Goal: Task Accomplishment & Management: Use online tool/utility

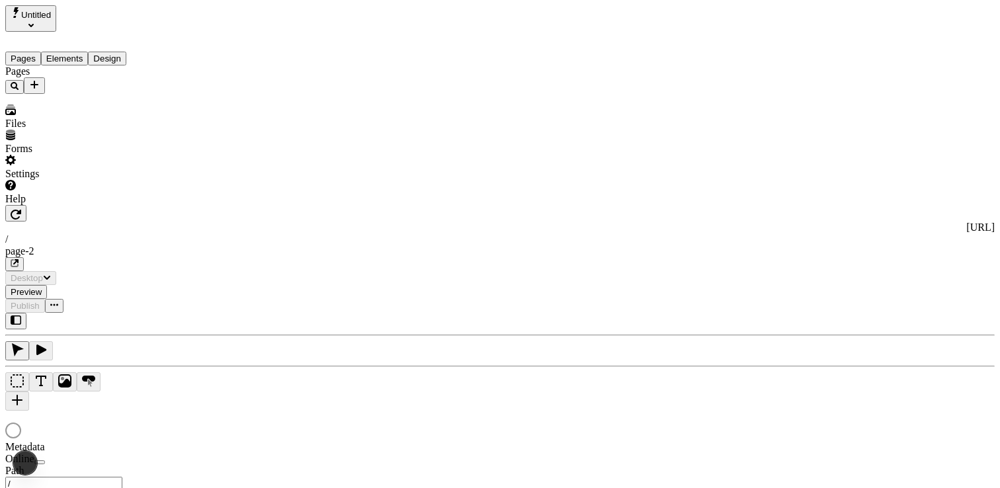
type input "/page-2"
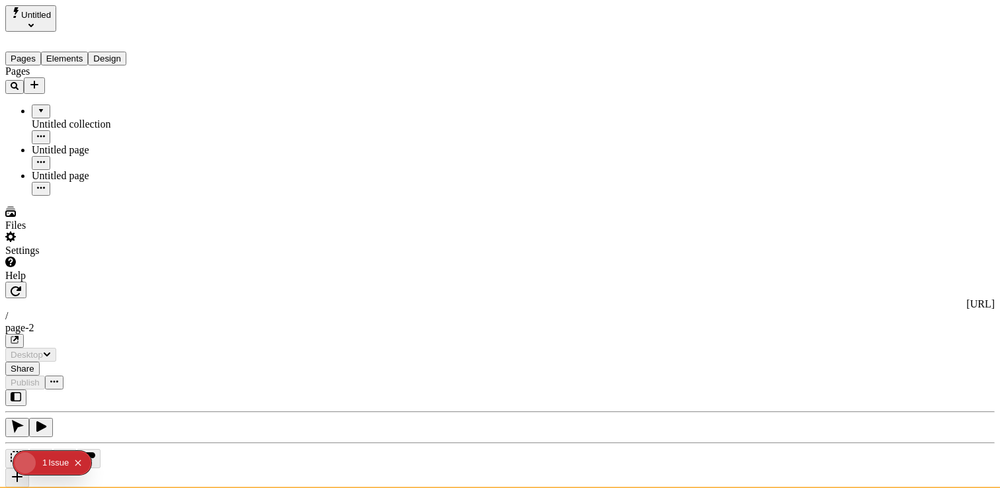
type input "/page-2"
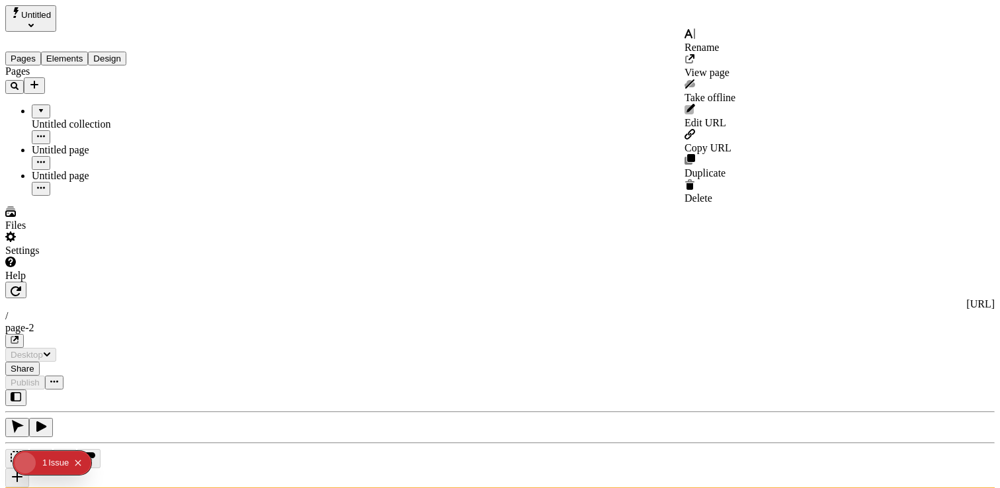
click at [58, 378] on icon "button" at bounding box center [54, 382] width 8 height 8
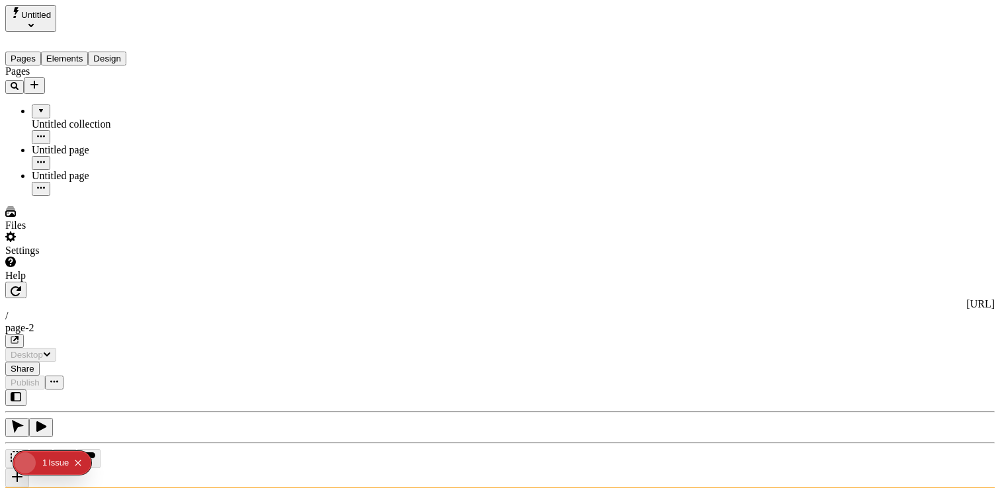
drag, startPoint x: 746, startPoint y: 21, endPoint x: 770, endPoint y: 69, distance: 53.5
click at [770, 282] on div "[URL] / page-2 Desktop Share Publish F" at bounding box center [499, 455] width 989 height 347
click at [40, 378] on span "Publish" at bounding box center [25, 383] width 29 height 10
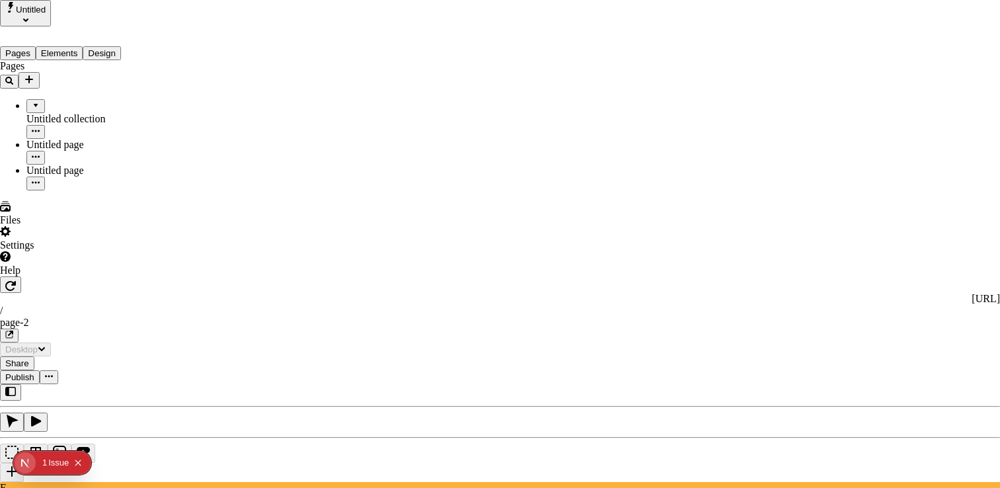
click at [598, 162] on span "Rename" at bounding box center [581, 167] width 34 height 11
type input "testes"
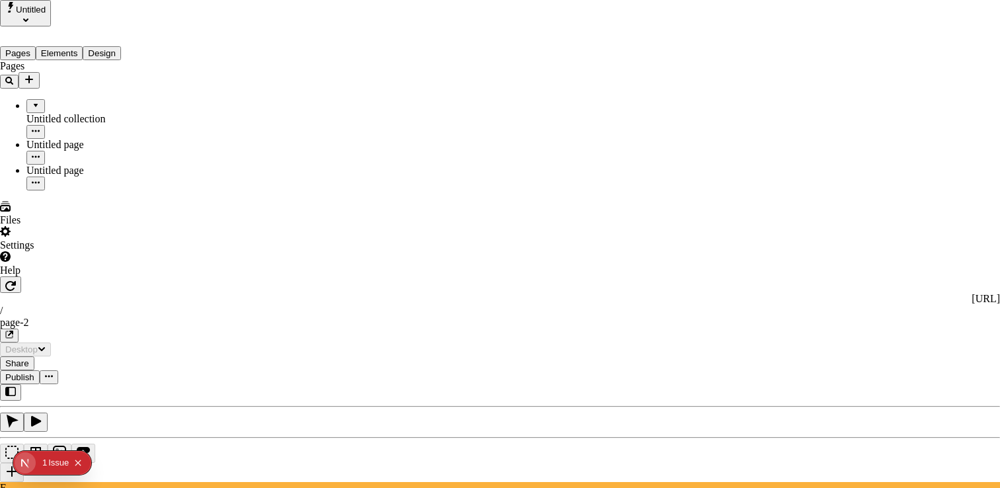
checkbox input "true"
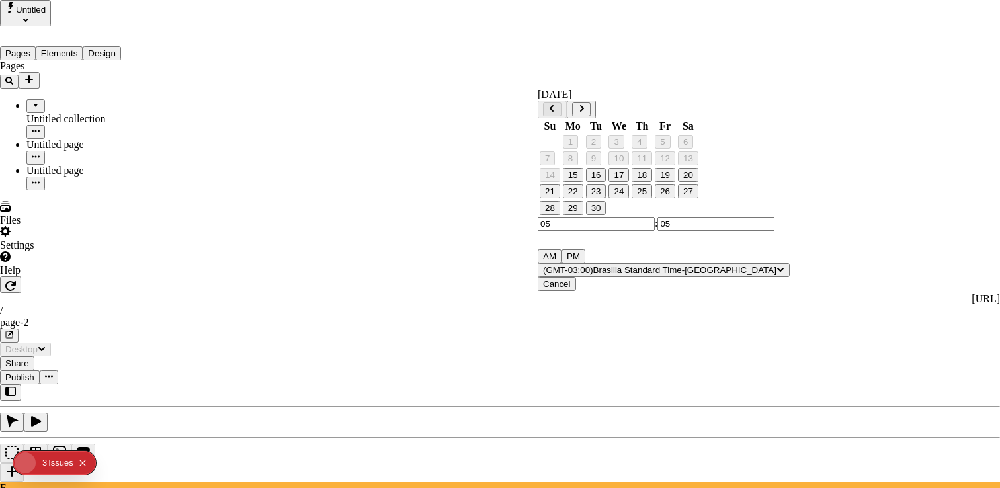
click at [652, 198] on button "25" at bounding box center [641, 191] width 20 height 14
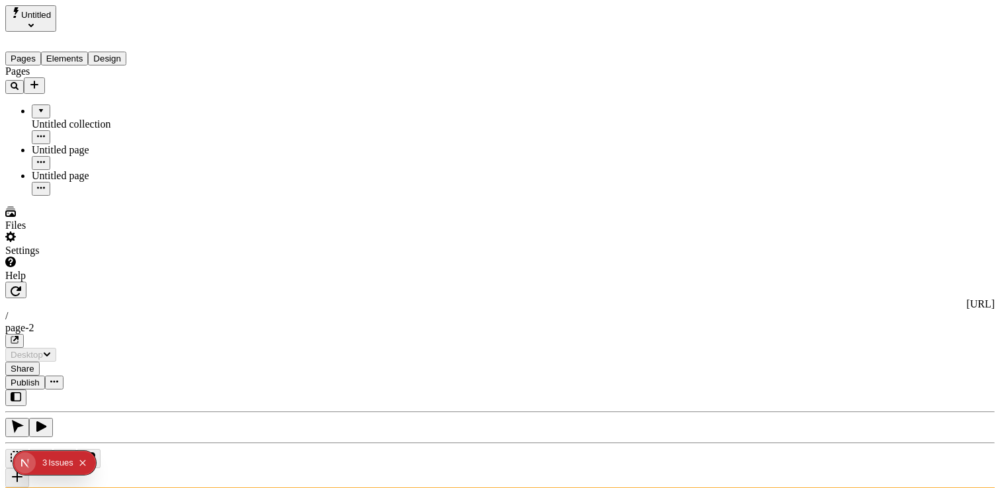
click at [40, 378] on span "Publish" at bounding box center [25, 383] width 29 height 10
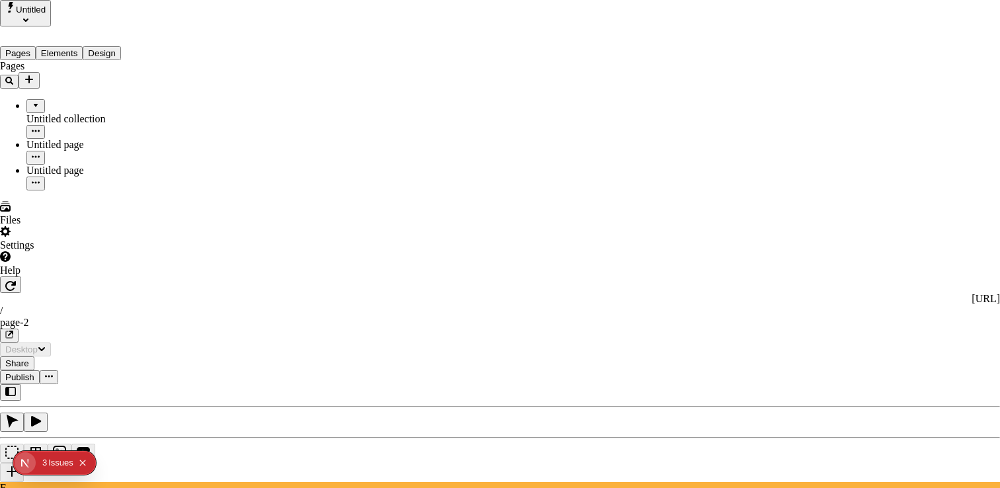
click at [598, 165] on span "Rename" at bounding box center [581, 167] width 34 height 11
type input "testestes"
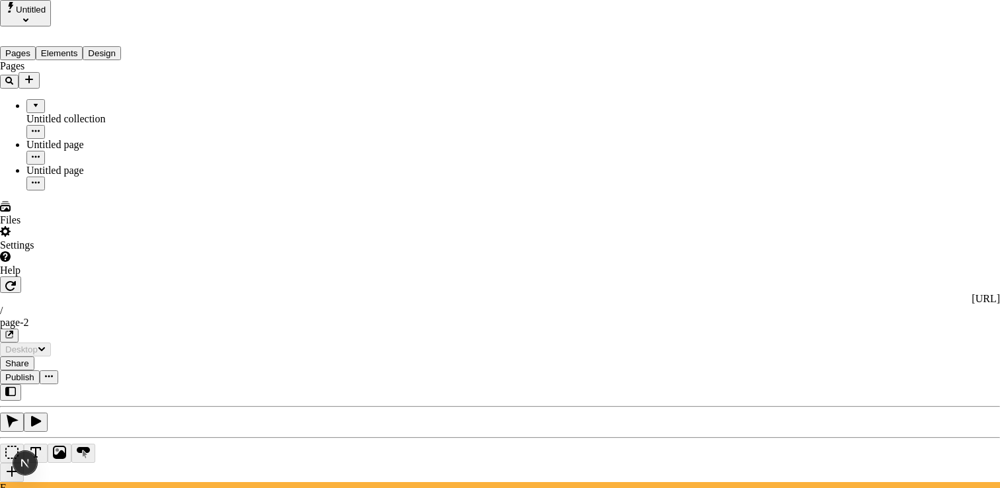
click at [598, 164] on span "Rename" at bounding box center [581, 167] width 34 height 11
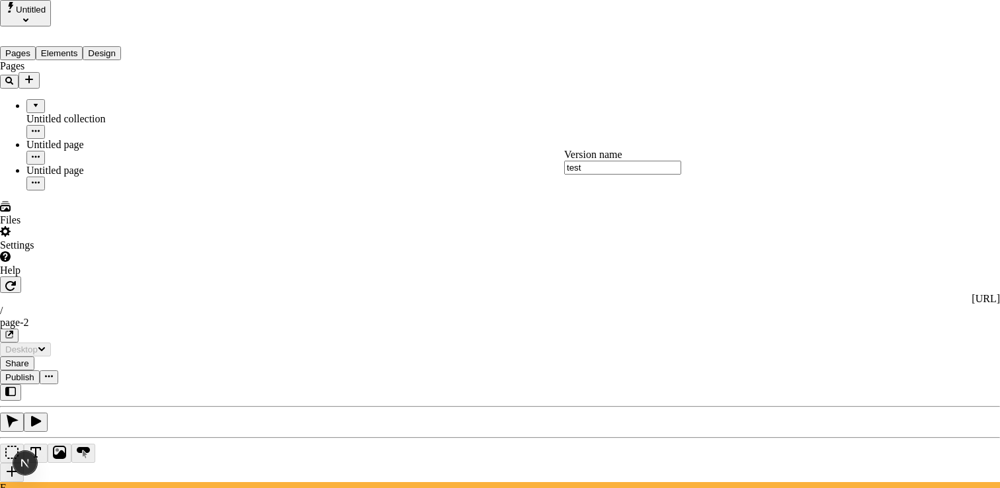
type input "test"
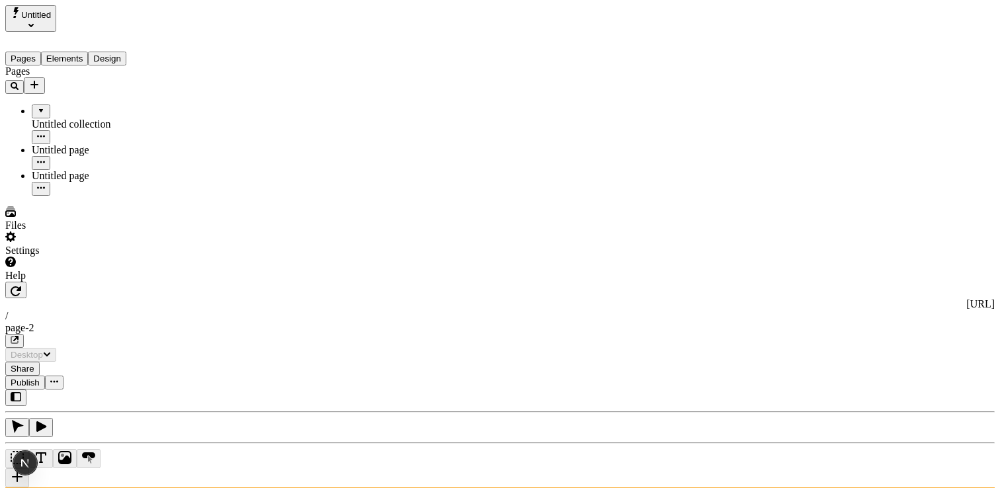
click at [40, 79] on icon "Add new" at bounding box center [34, 84] width 11 height 11
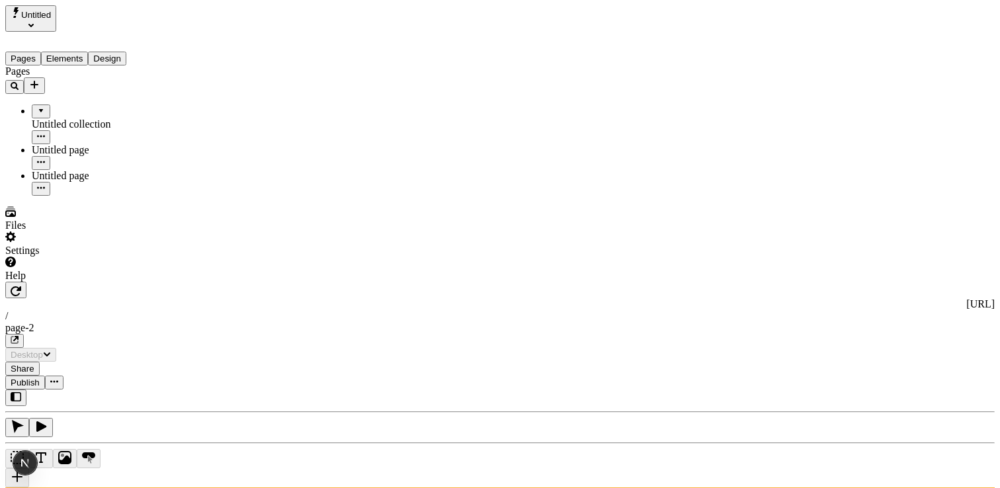
click at [40, 79] on icon "Add new" at bounding box center [34, 84] width 11 height 11
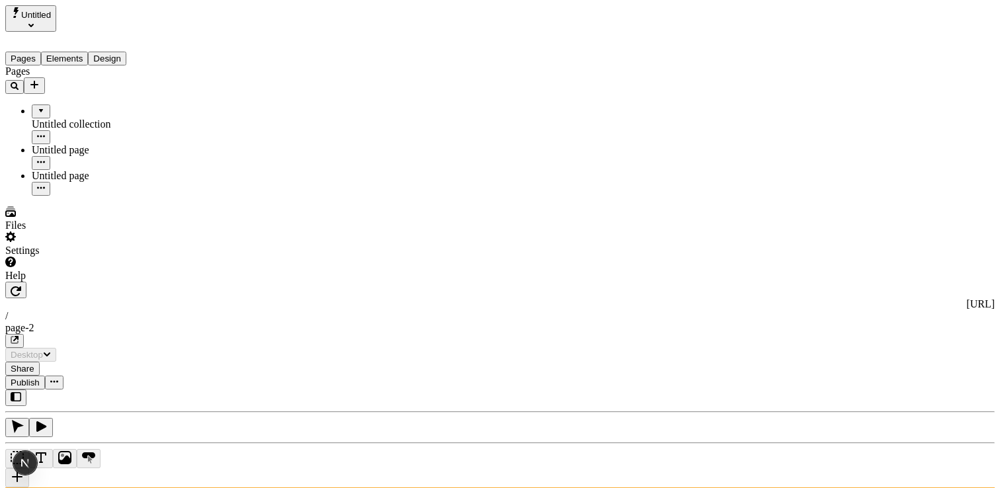
click at [40, 79] on icon "Add new" at bounding box center [34, 84] width 11 height 11
click at [38, 81] on icon "Add new" at bounding box center [34, 85] width 8 height 8
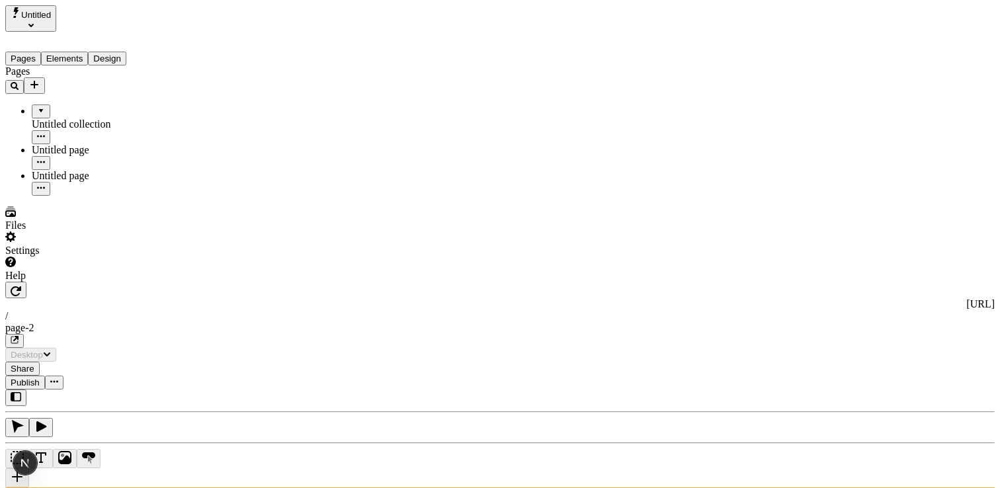
click at [38, 81] on icon "Add new" at bounding box center [34, 85] width 8 height 8
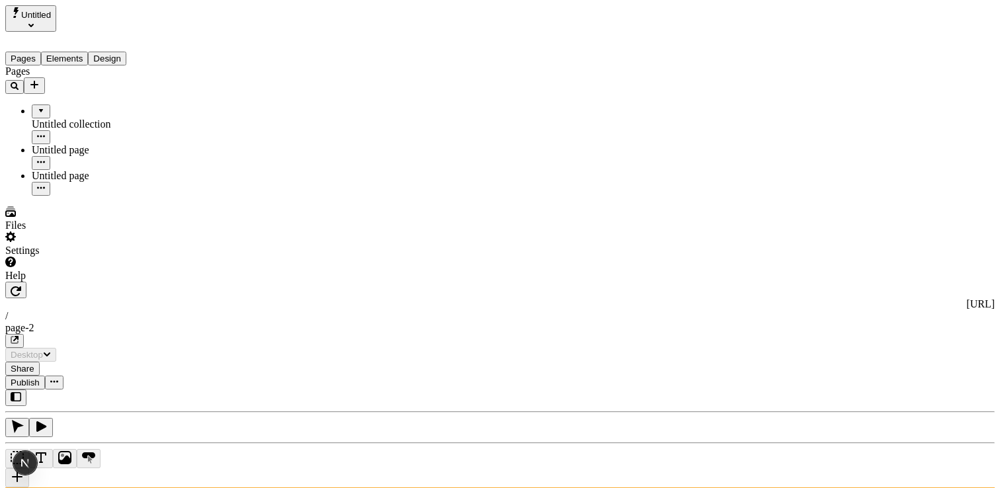
click at [38, 81] on icon "Add new" at bounding box center [34, 85] width 8 height 8
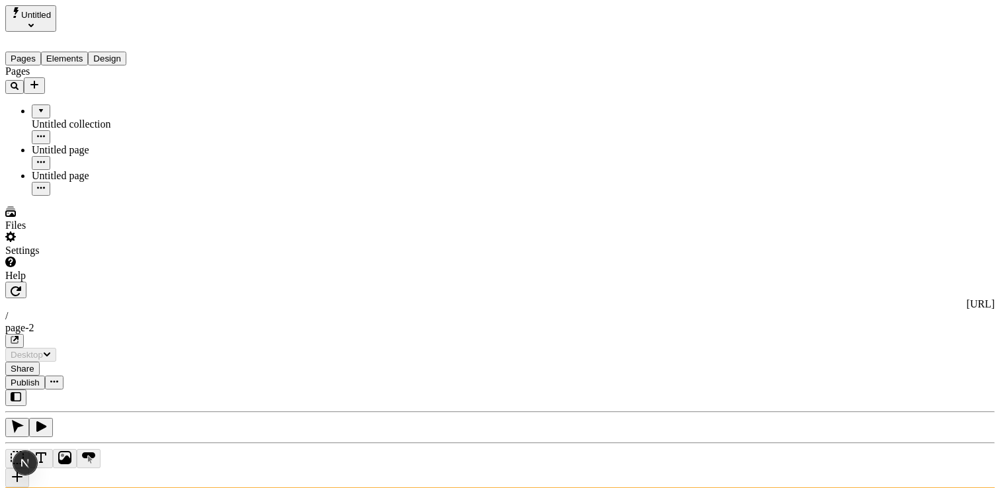
click at [38, 81] on icon "Add new" at bounding box center [34, 85] width 8 height 8
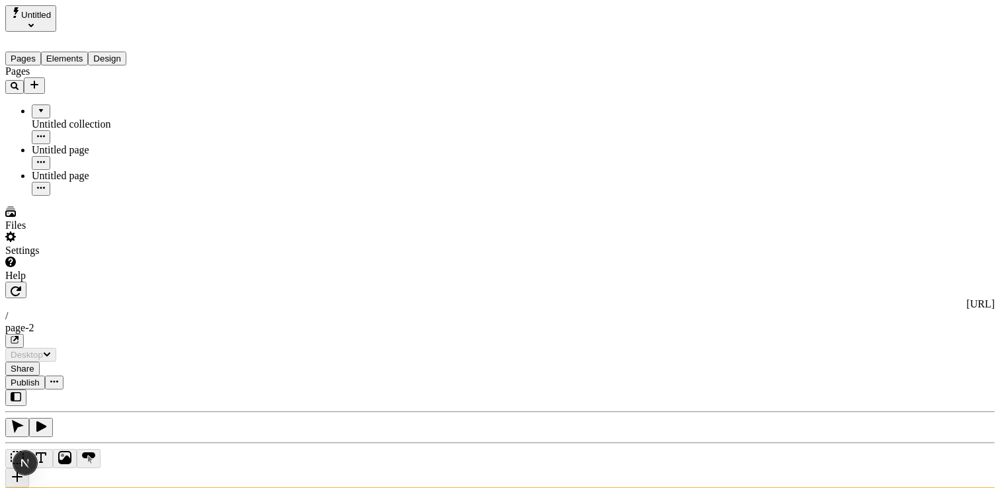
click at [38, 81] on icon "Add new" at bounding box center [34, 85] width 8 height 8
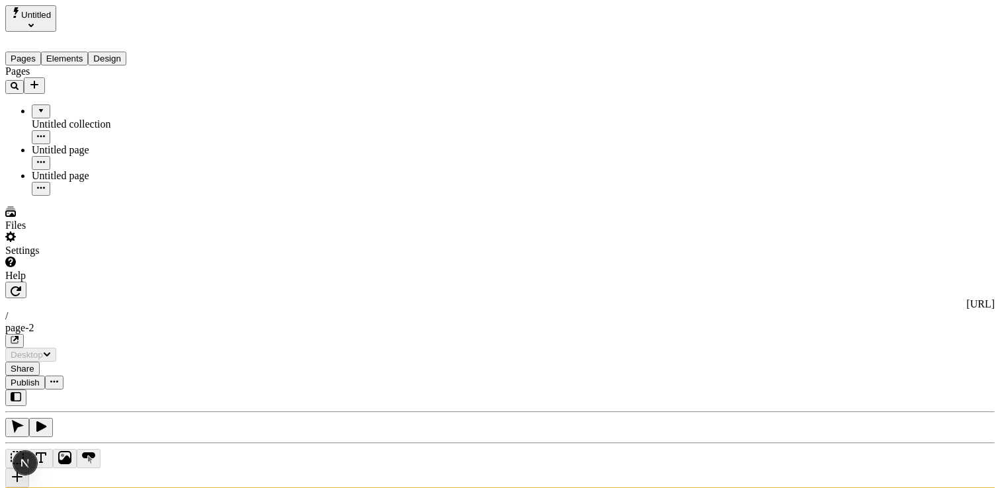
click at [38, 81] on icon "Add new" at bounding box center [34, 85] width 8 height 8
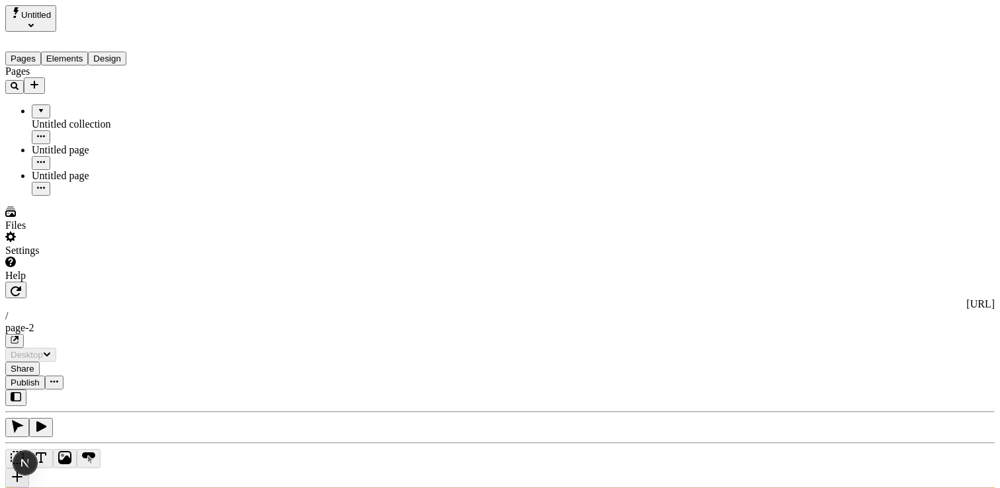
click at [38, 81] on icon "Add new" at bounding box center [34, 85] width 8 height 8
click at [113, 179] on div "Pages Untitled collection Untitled page Untitled page" at bounding box center [84, 130] width 159 height 130
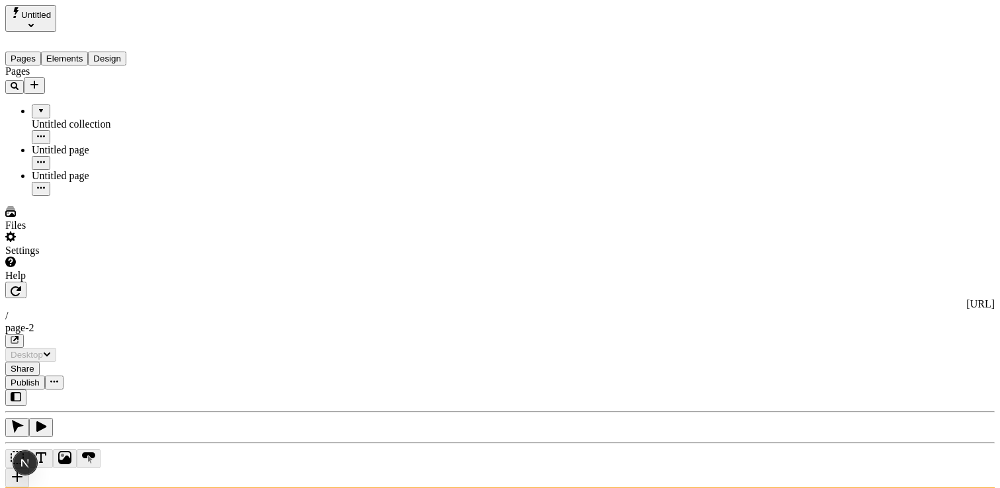
click at [45, 77] on button "Add new" at bounding box center [34, 85] width 21 height 17
click at [40, 79] on icon "Add new" at bounding box center [34, 84] width 11 height 11
click at [111, 196] on div "Pages Untitled collection Untitled page Untitled page" at bounding box center [84, 130] width 159 height 130
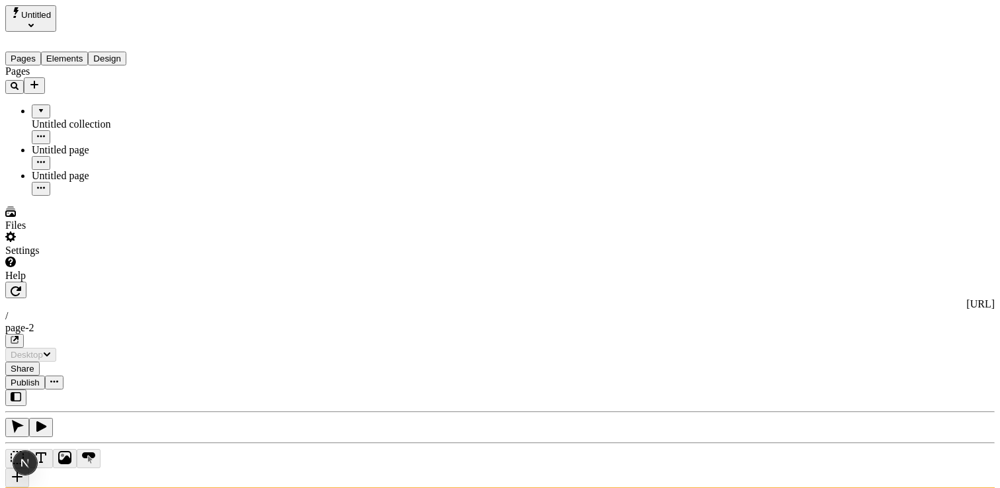
click at [56, 13] on button "Untitled" at bounding box center [30, 18] width 51 height 26
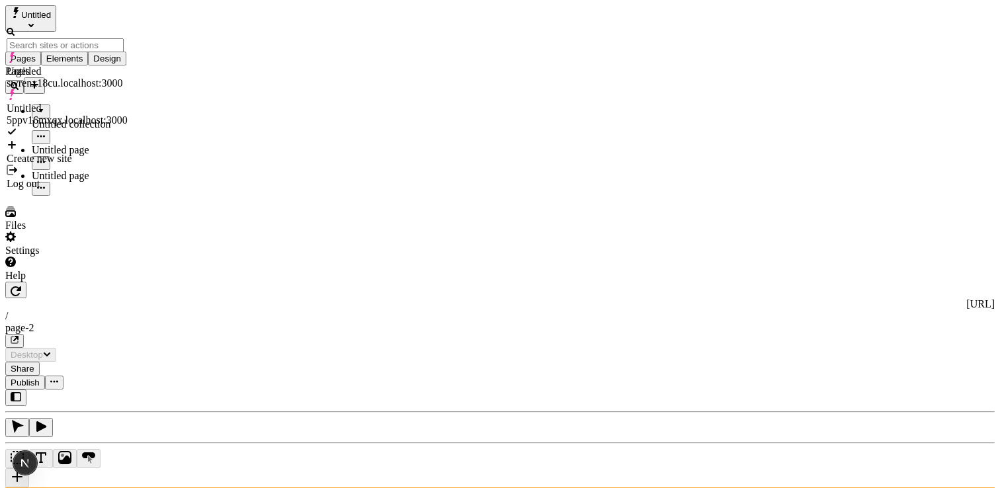
click at [87, 153] on div "Create new site" at bounding box center [67, 159] width 121 height 12
click at [16, 141] on icon "Suggestions" at bounding box center [12, 145] width 8 height 8
click at [43, 153] on div "Create new site" at bounding box center [67, 159] width 121 height 12
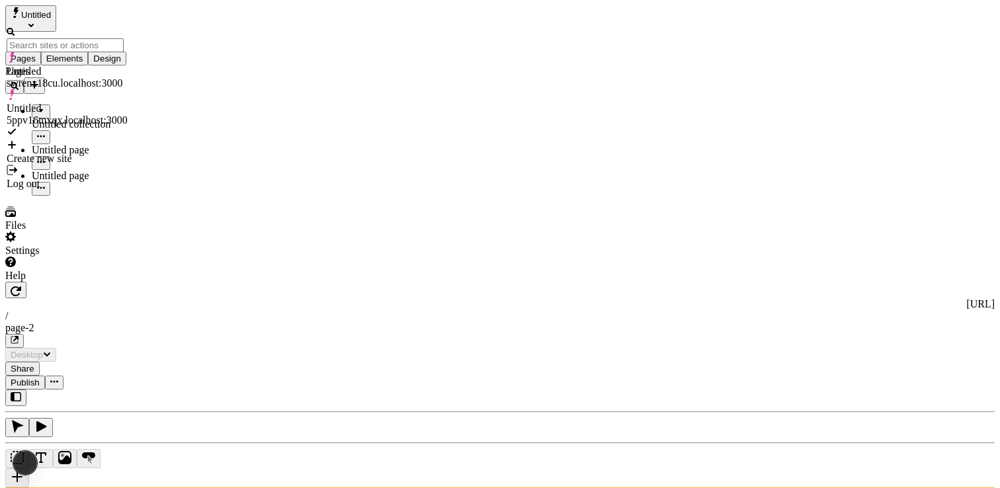
click at [43, 153] on div "Create new site" at bounding box center [67, 159] width 121 height 12
click at [63, 153] on div "Create new site" at bounding box center [67, 159] width 121 height 12
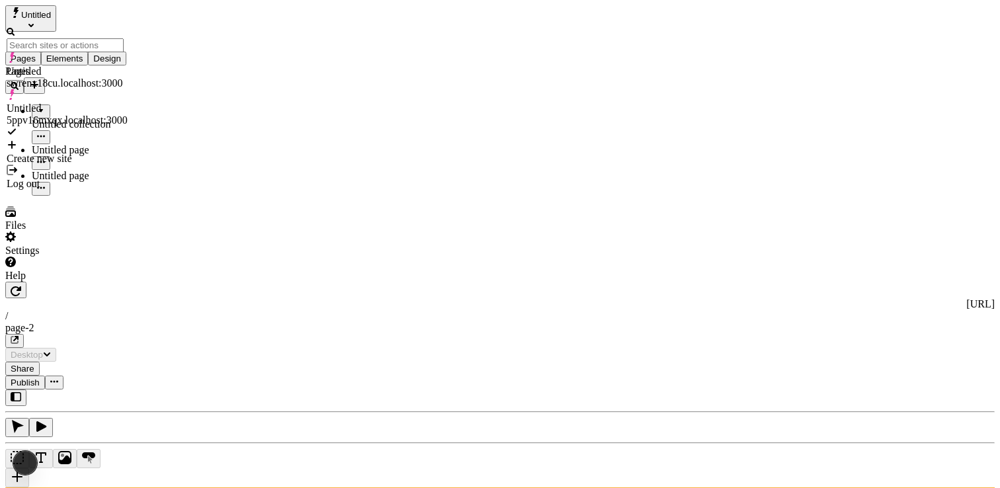
click at [63, 153] on div "Create new site" at bounding box center [67, 159] width 121 height 12
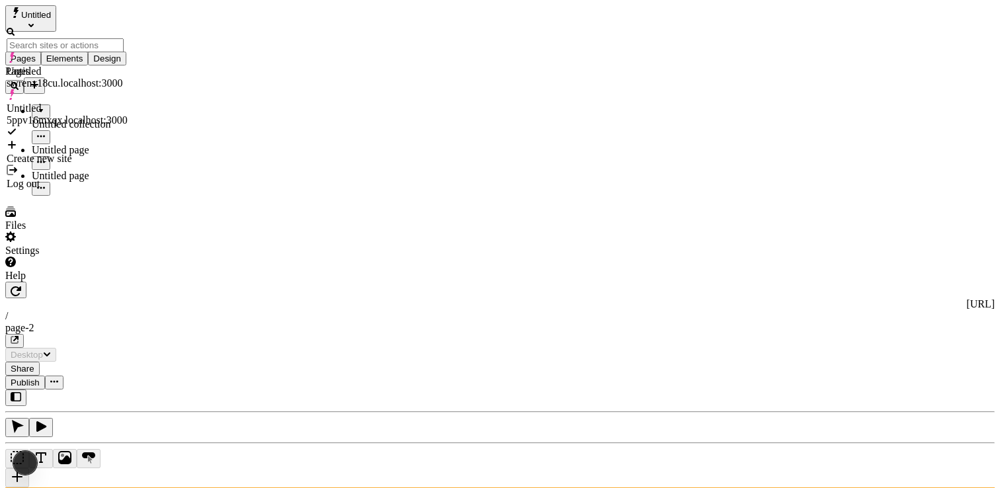
click at [63, 153] on div "Create new site" at bounding box center [67, 159] width 121 height 12
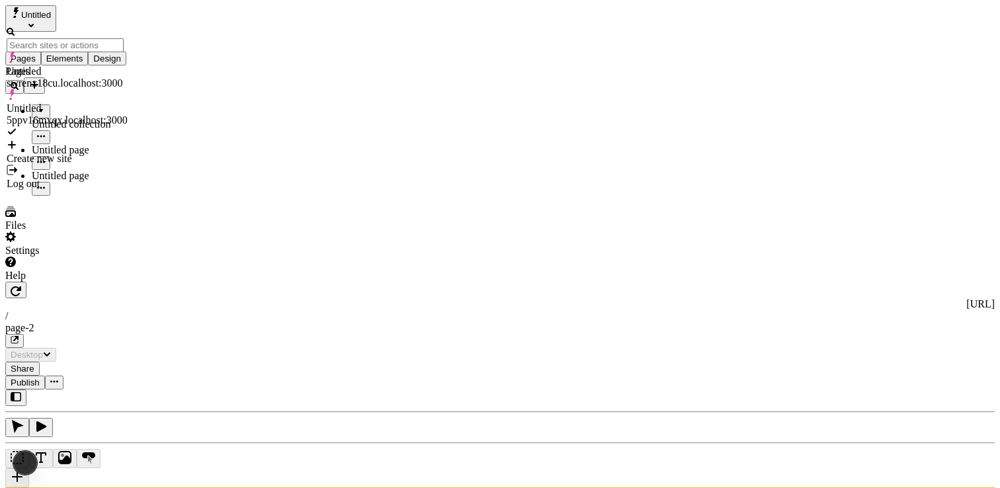
click at [81, 153] on div "Create new site" at bounding box center [67, 159] width 121 height 12
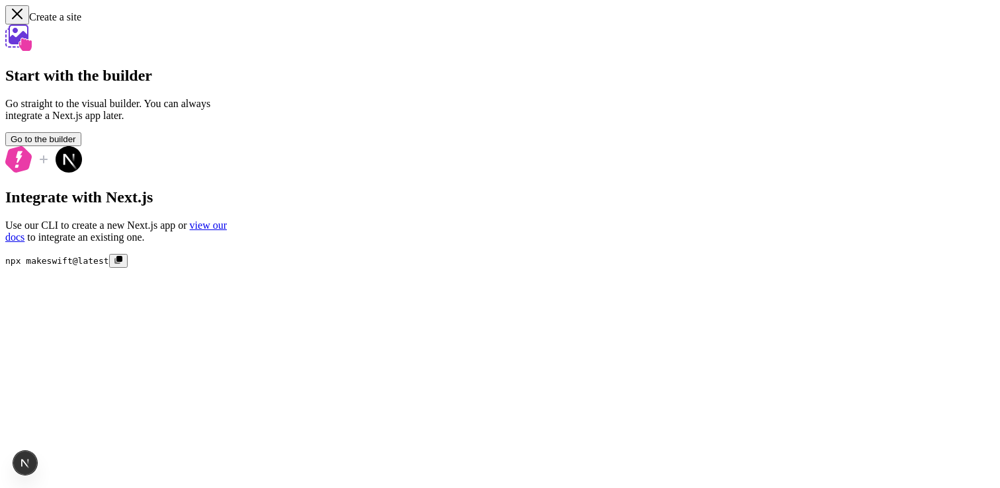
click at [81, 146] on button "Go to the builder" at bounding box center [43, 139] width 76 height 14
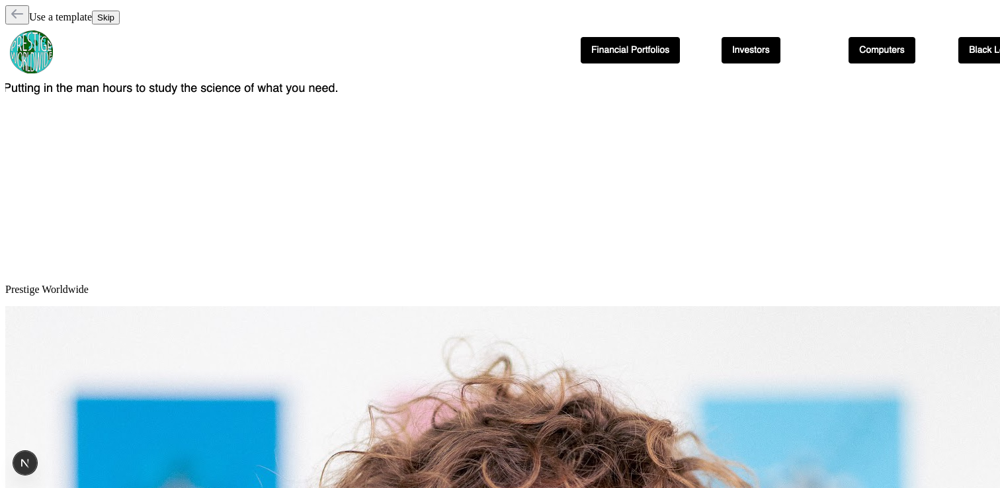
click at [13, 17] on icon "button" at bounding box center [17, 13] width 12 height 9
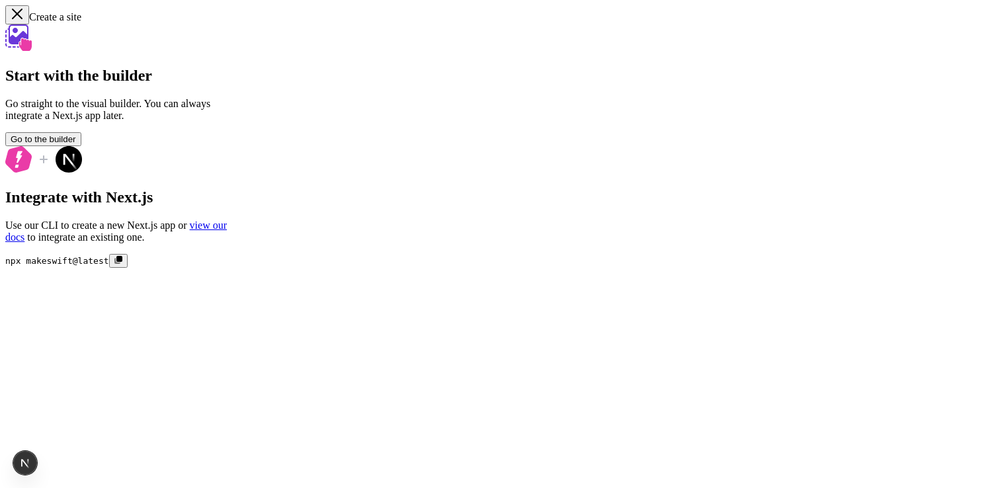
click at [13, 17] on icon "button" at bounding box center [17, 13] width 13 height 13
click at [19, 15] on icon "button" at bounding box center [17, 13] width 9 height 9
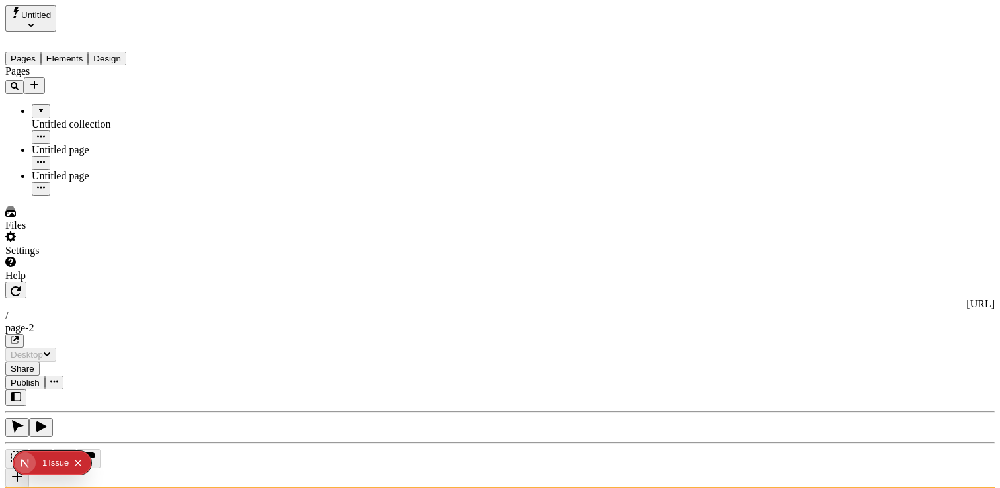
click at [78, 464] on icon "Collapse issues badge" at bounding box center [78, 462] width 6 height 6
click at [75, 257] on div "Settings" at bounding box center [84, 243] width 159 height 25
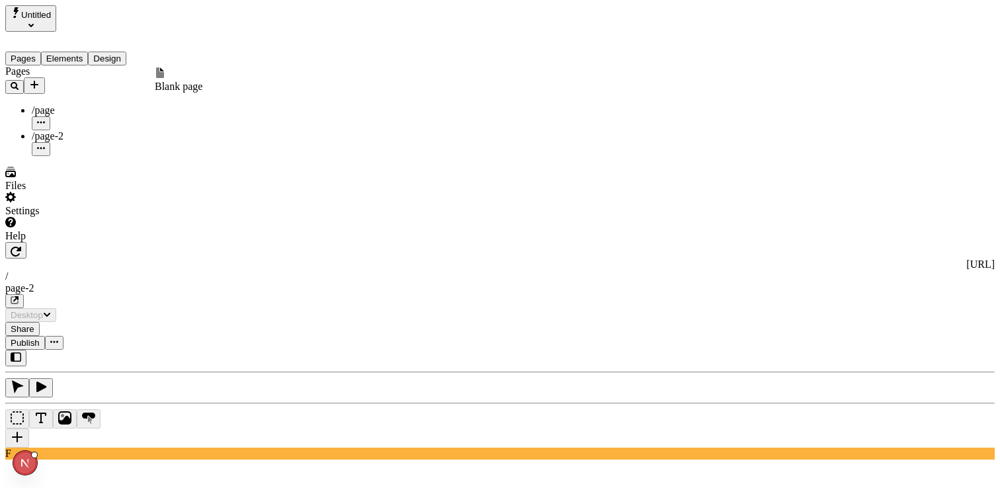
click at [40, 79] on icon "Add new" at bounding box center [34, 84] width 11 height 11
click at [101, 156] on div "Pages /page /page-2" at bounding box center [84, 110] width 159 height 91
click at [40, 79] on icon "Add new" at bounding box center [34, 84] width 11 height 11
click at [108, 74] on div "Pages" at bounding box center [84, 71] width 159 height 12
click at [64, 81] on div "Pages" at bounding box center [84, 79] width 159 height 28
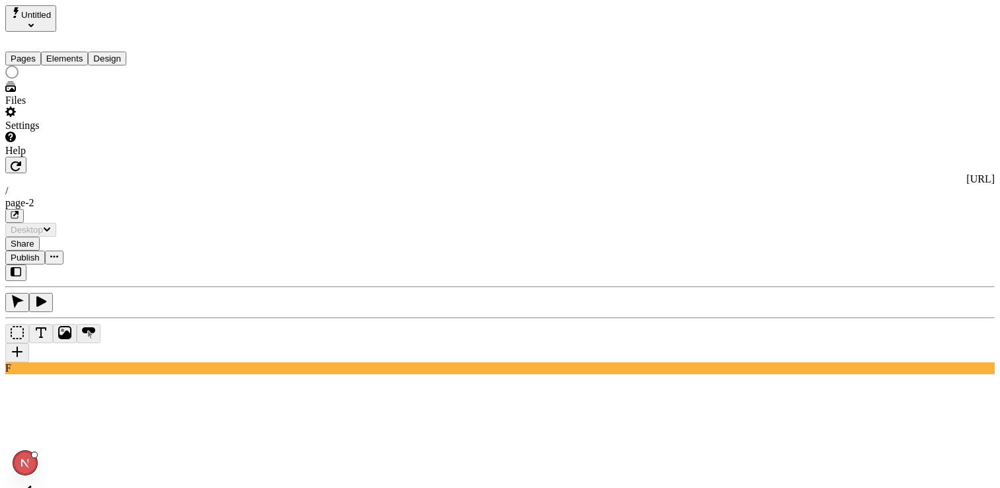
click at [81, 52] on button "Elements" at bounding box center [65, 59] width 48 height 14
click at [37, 52] on button "Pages" at bounding box center [23, 59] width 36 height 14
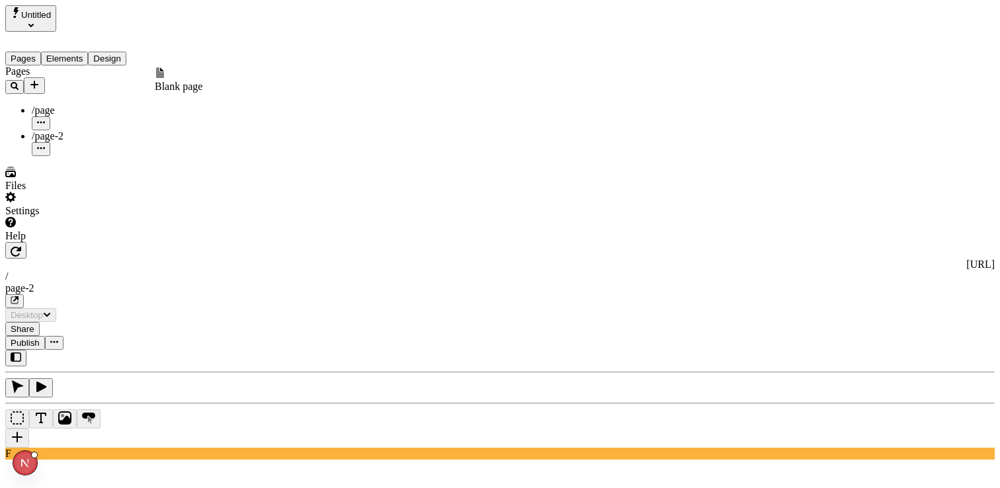
click at [38, 81] on icon "Add new" at bounding box center [34, 85] width 8 height 8
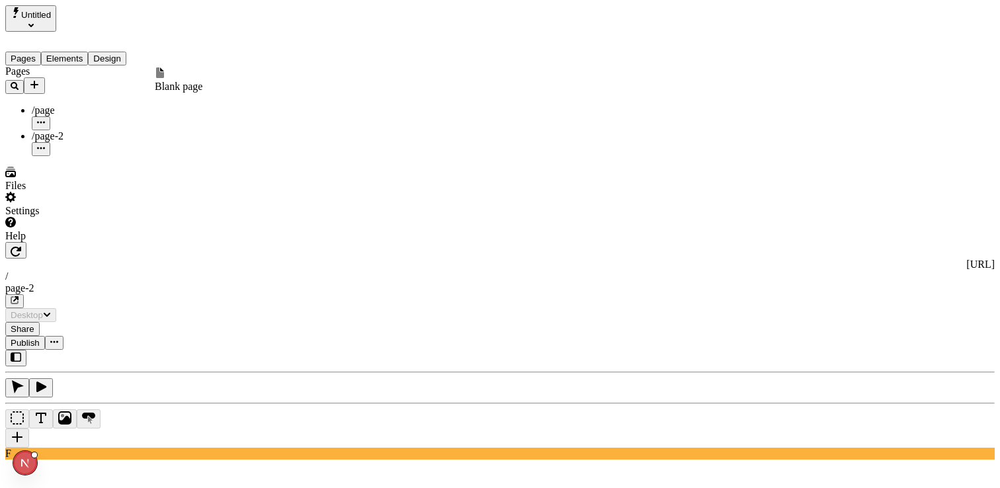
click at [38, 81] on icon "Add new" at bounding box center [34, 85] width 8 height 8
click at [202, 84] on span "Blank page" at bounding box center [179, 86] width 48 height 11
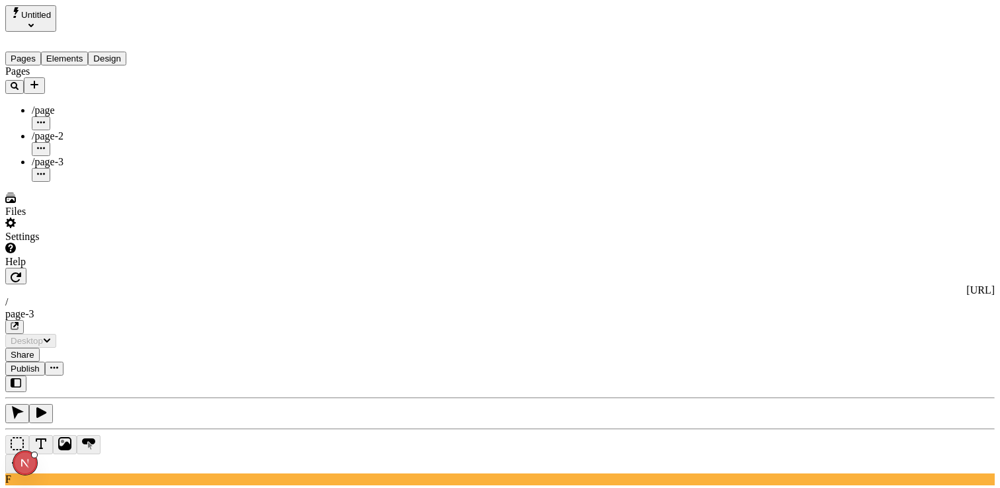
click at [40, 79] on icon "Add new" at bounding box center [34, 84] width 11 height 11
click at [61, 182] on div "Pages /page /page-2 /page-3" at bounding box center [84, 123] width 159 height 116
click at [63, 243] on div "Settings" at bounding box center [84, 230] width 159 height 25
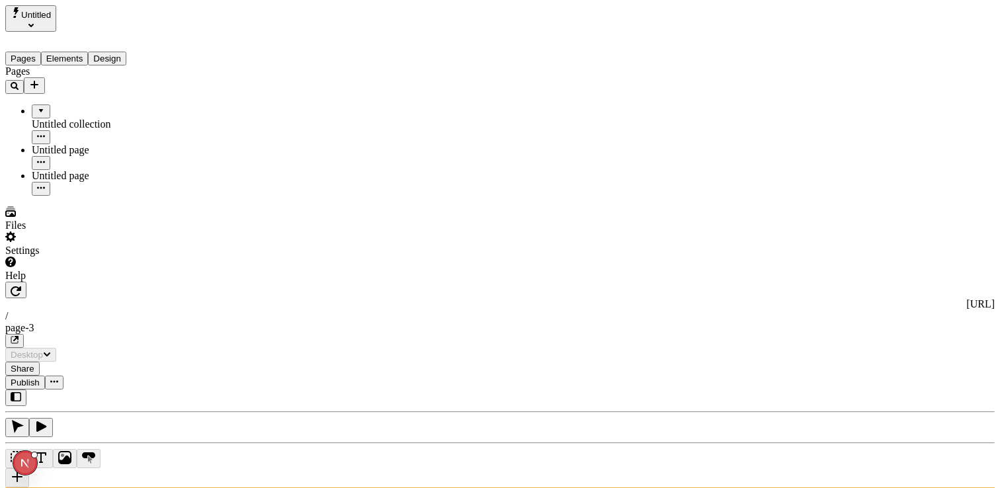
click at [38, 81] on icon "Add new" at bounding box center [34, 85] width 8 height 8
click at [83, 196] on div "Pages Untitled collection Untitled page Untitled page" at bounding box center [84, 130] width 159 height 130
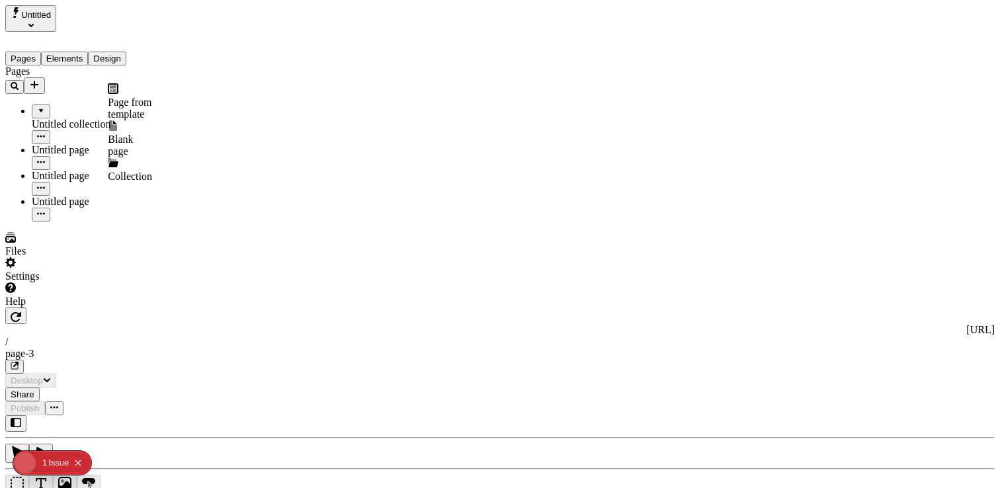
click at [116, 96] on div "Page from template" at bounding box center [130, 101] width 44 height 37
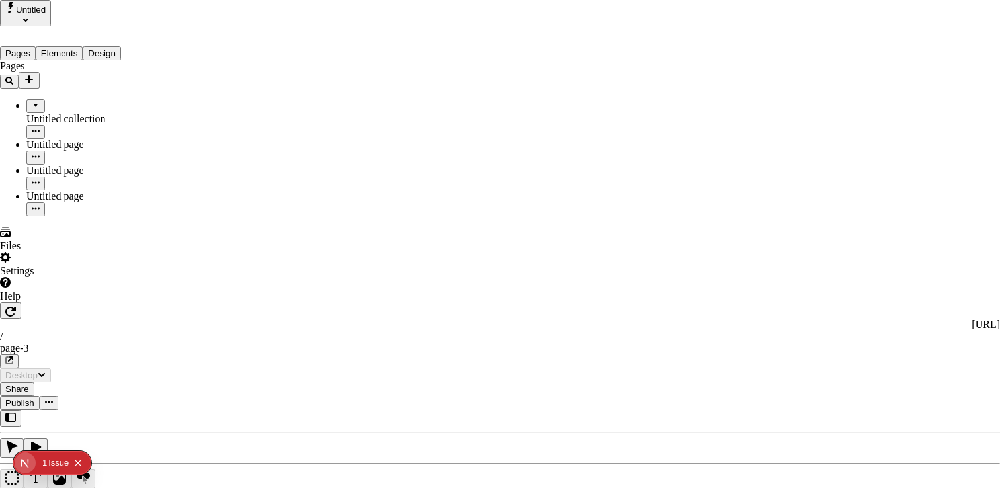
click at [752, 49] on div "Makeswift Templates" at bounding box center [774, 47] width 45 height 24
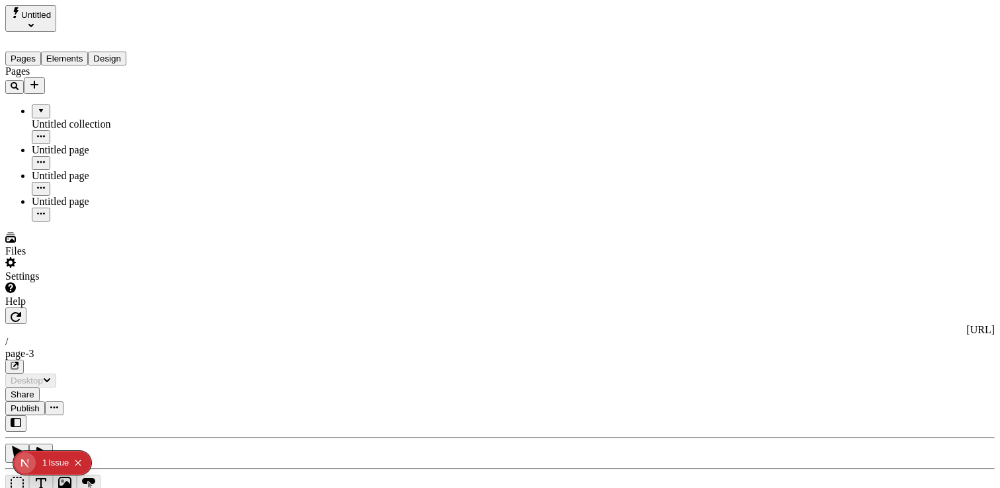
click at [34, 22] on icon "Select site" at bounding box center [30, 24] width 5 height 5
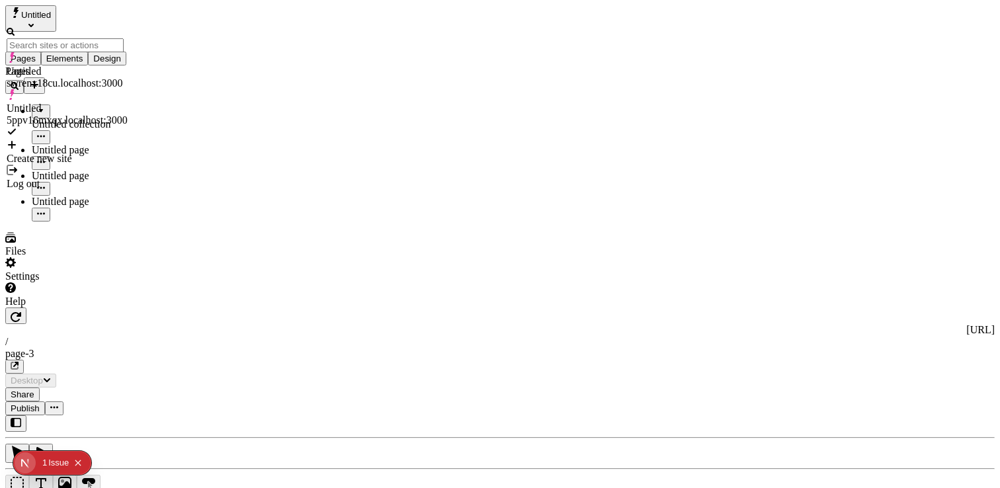
click at [75, 205] on div "Pages Untitled collection Untitled page Untitled page Untitled page" at bounding box center [84, 143] width 159 height 156
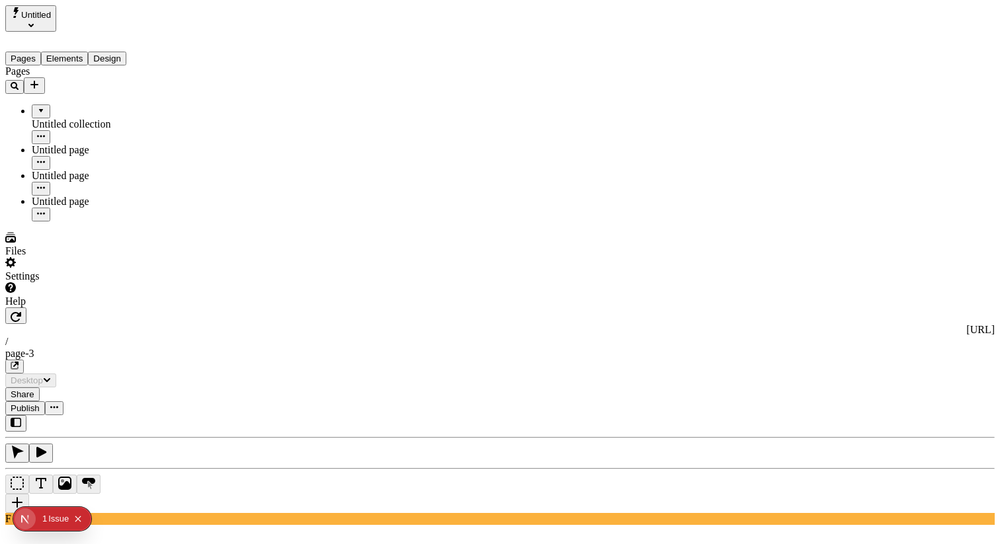
click at [40, 79] on icon "Add new" at bounding box center [34, 84] width 11 height 11
click at [112, 100] on div "Page from template" at bounding box center [130, 109] width 44 height 24
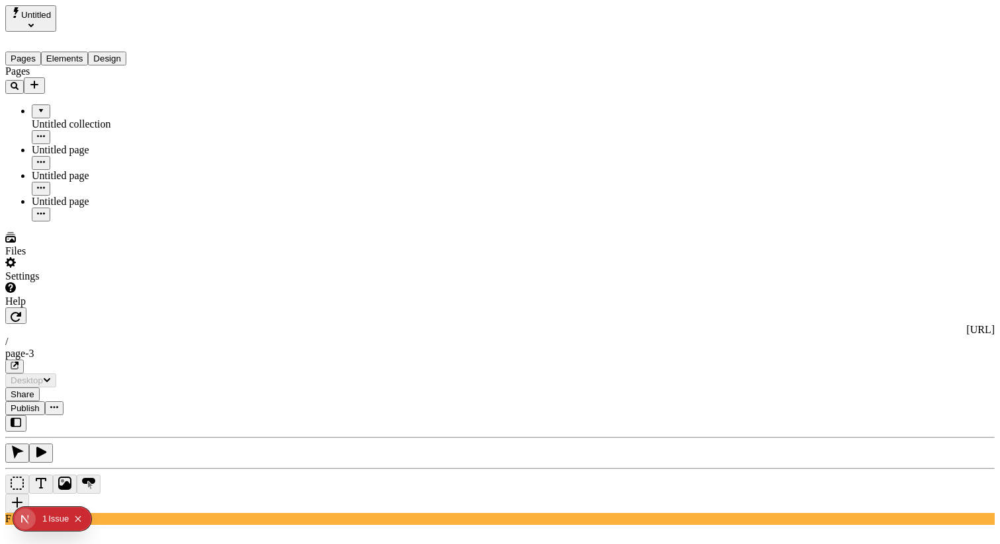
click at [38, 81] on icon "Add new" at bounding box center [34, 85] width 8 height 8
click at [133, 221] on div "Pages Untitled collection Untitled page Untitled page Untitled page" at bounding box center [84, 143] width 159 height 156
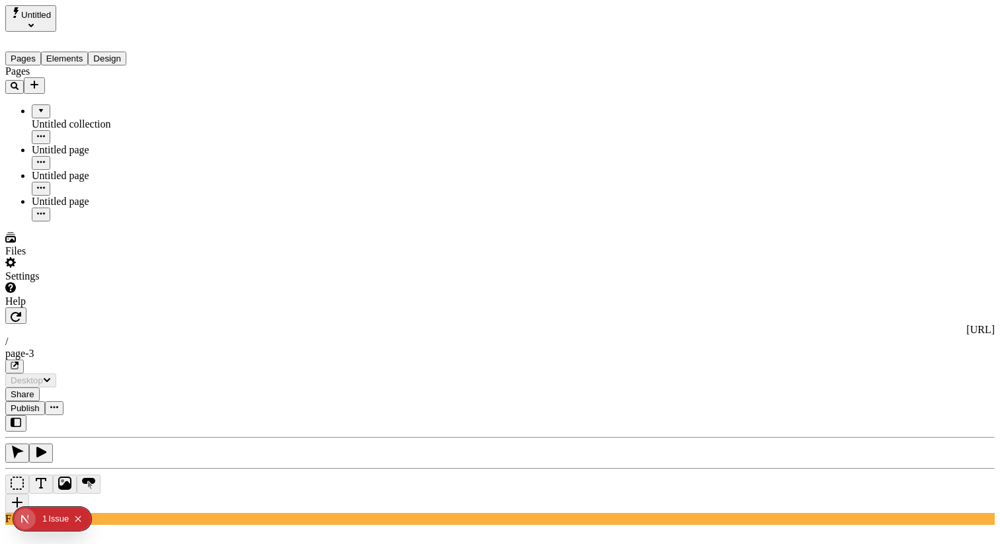
click at [38, 81] on icon "Add new" at bounding box center [34, 85] width 8 height 8
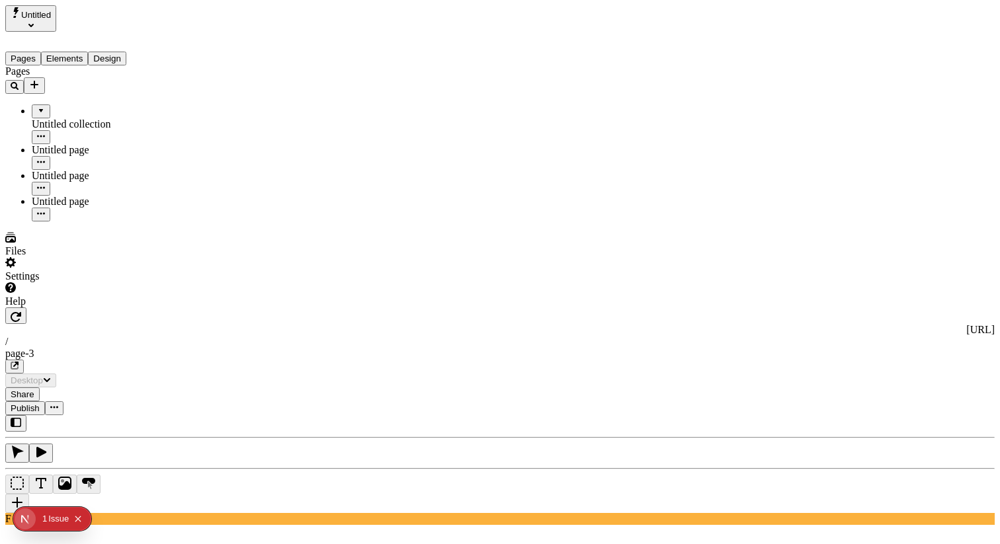
click at [38, 81] on icon "Add new" at bounding box center [34, 85] width 8 height 8
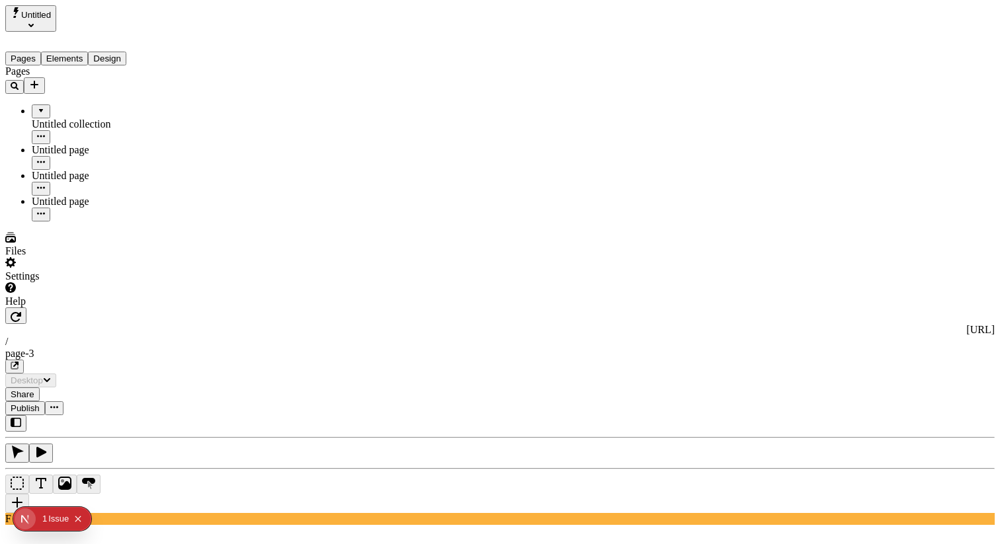
click at [38, 81] on icon "Add new" at bounding box center [34, 85] width 8 height 8
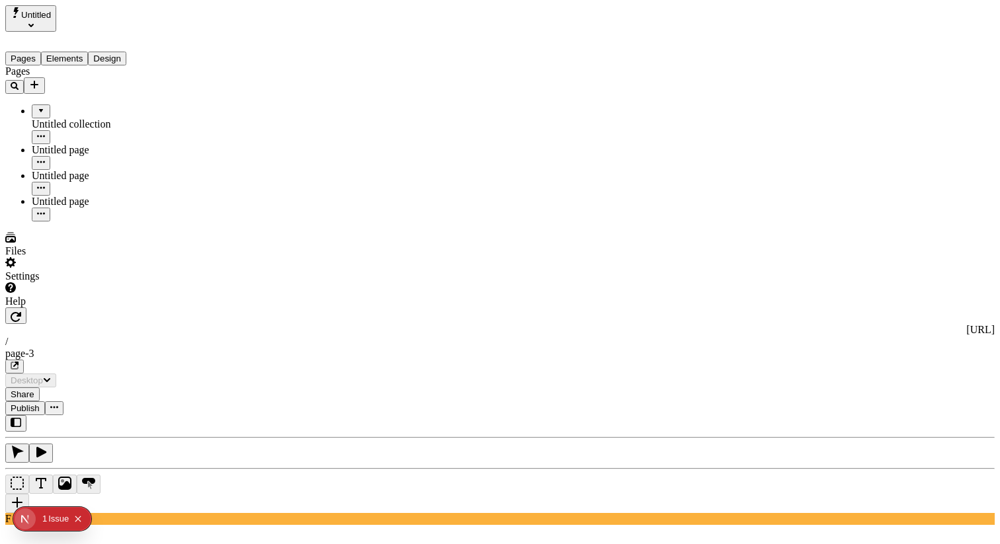
click at [134, 221] on div "Pages Untitled collection Untitled page Untitled page Untitled page" at bounding box center [84, 143] width 159 height 156
click at [40, 79] on icon "Add new" at bounding box center [34, 84] width 11 height 11
click at [88, 52] on button "Elements" at bounding box center [65, 59] width 48 height 14
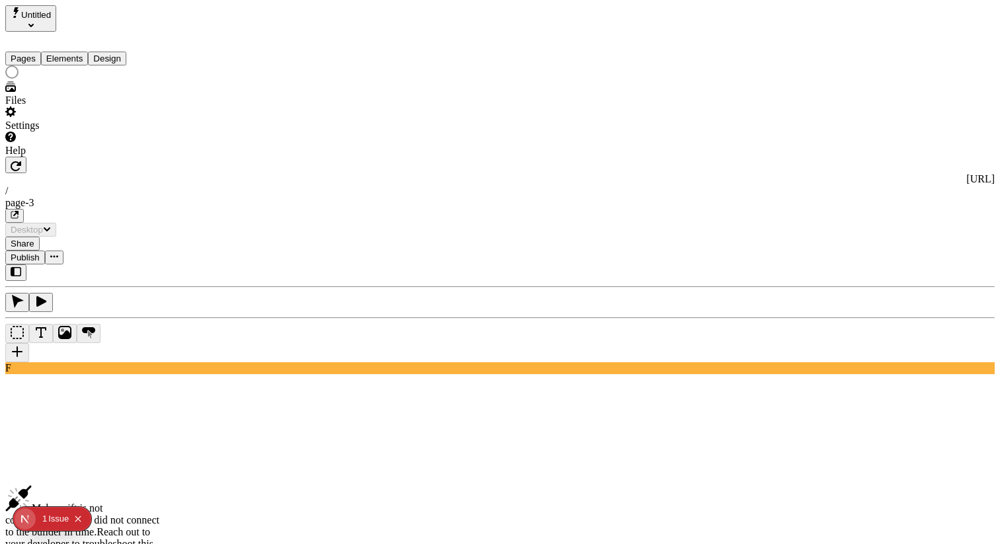
click at [126, 52] on button "Design" at bounding box center [107, 59] width 38 height 14
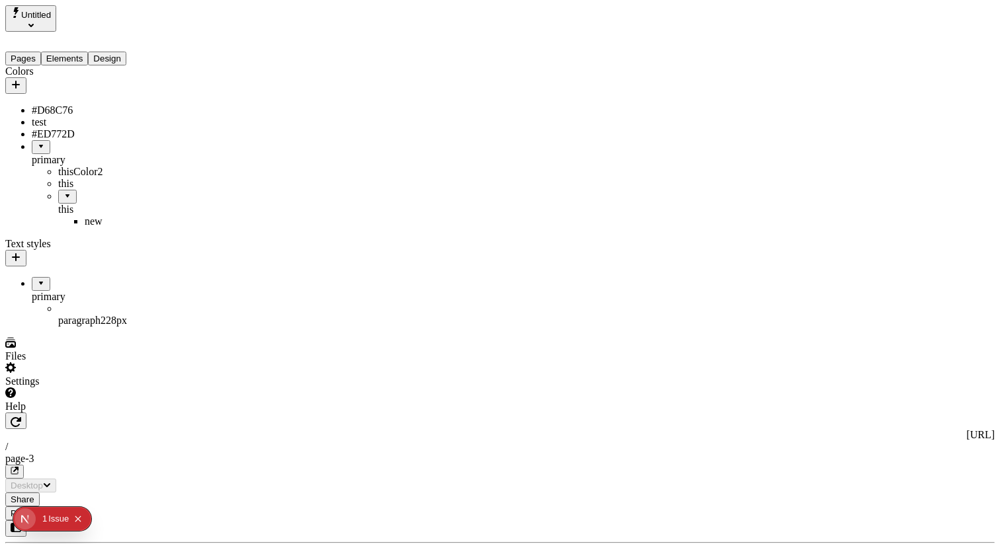
click at [20, 81] on icon "button" at bounding box center [16, 85] width 8 height 8
click at [20, 260] on icon "button" at bounding box center [16, 257] width 8 height 8
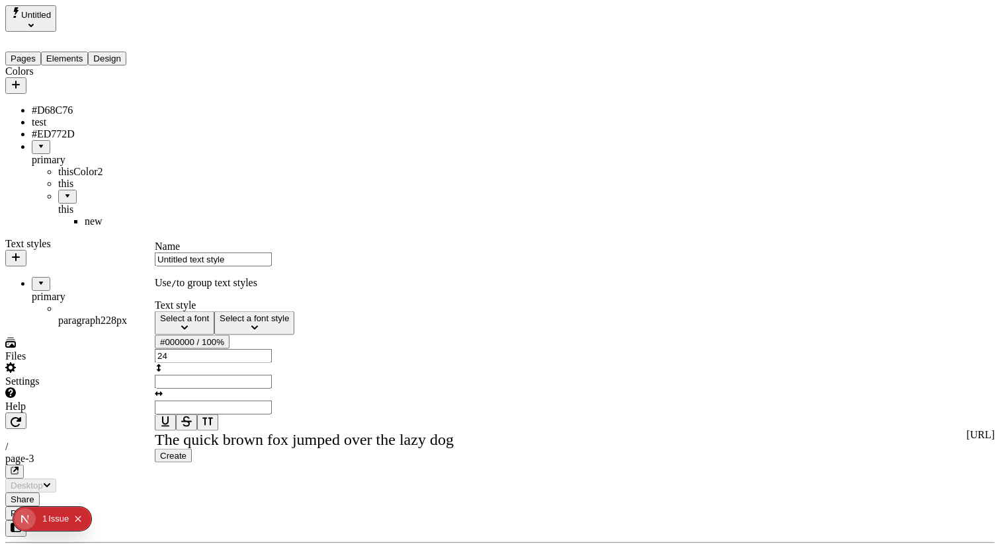
click at [20, 260] on icon "button" at bounding box center [16, 257] width 8 height 8
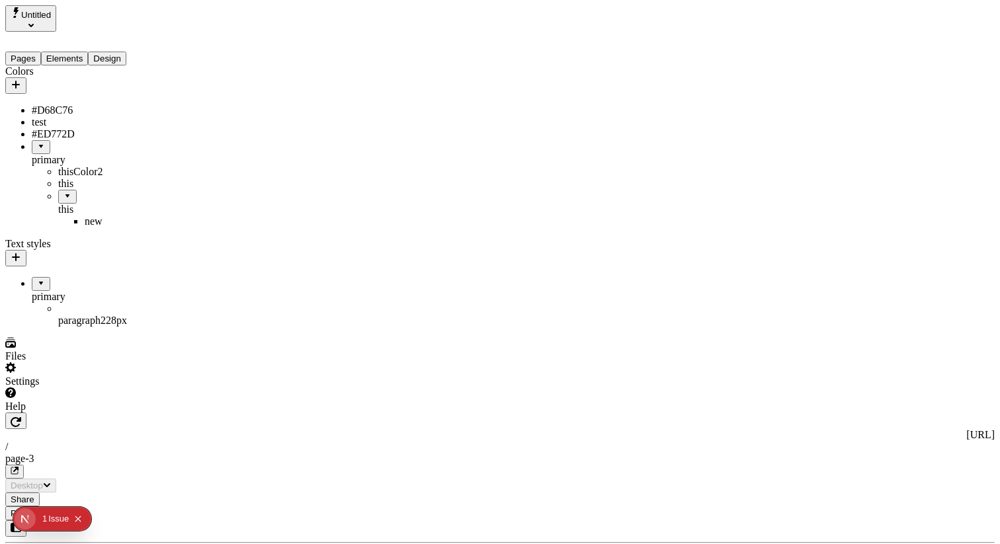
click at [21, 79] on icon "button" at bounding box center [16, 84] width 11 height 11
click at [84, 52] on button "Elements" at bounding box center [65, 59] width 48 height 14
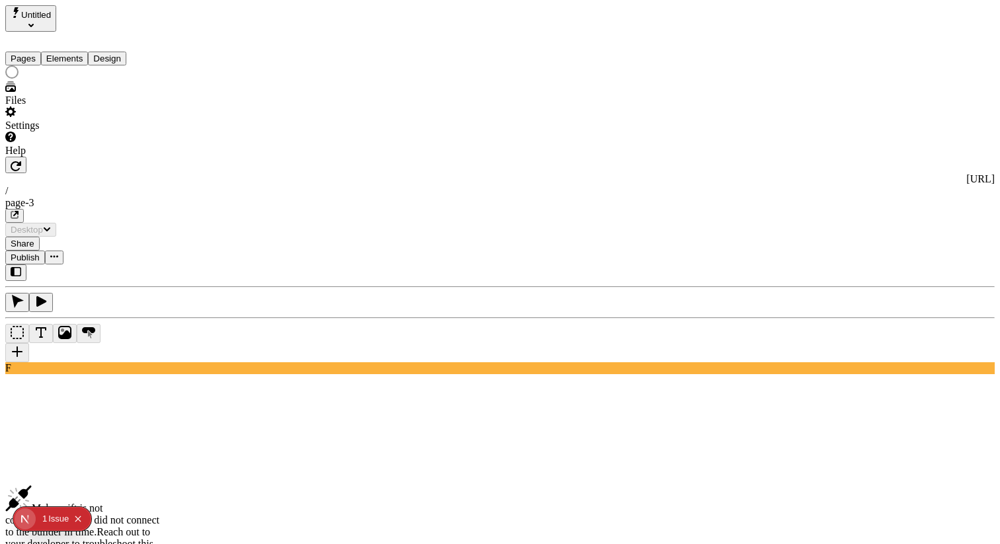
click at [31, 52] on button "Pages" at bounding box center [23, 59] width 36 height 14
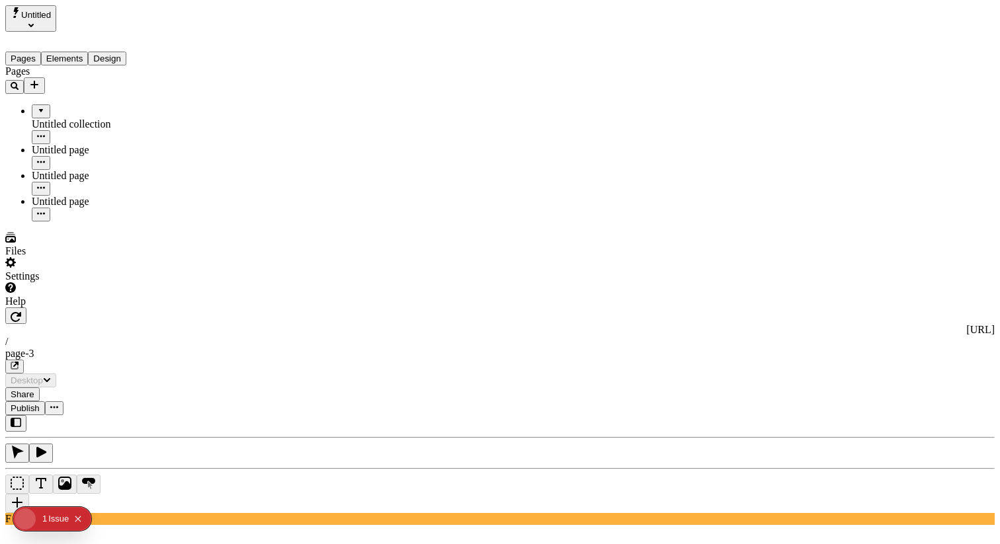
click at [38, 81] on icon "Add new" at bounding box center [34, 85] width 8 height 8
click at [75, 487] on button "Collapse issues badge" at bounding box center [78, 519] width 16 height 16
drag, startPoint x: 30, startPoint y: 518, endPoint x: 34, endPoint y: 427, distance: 91.3
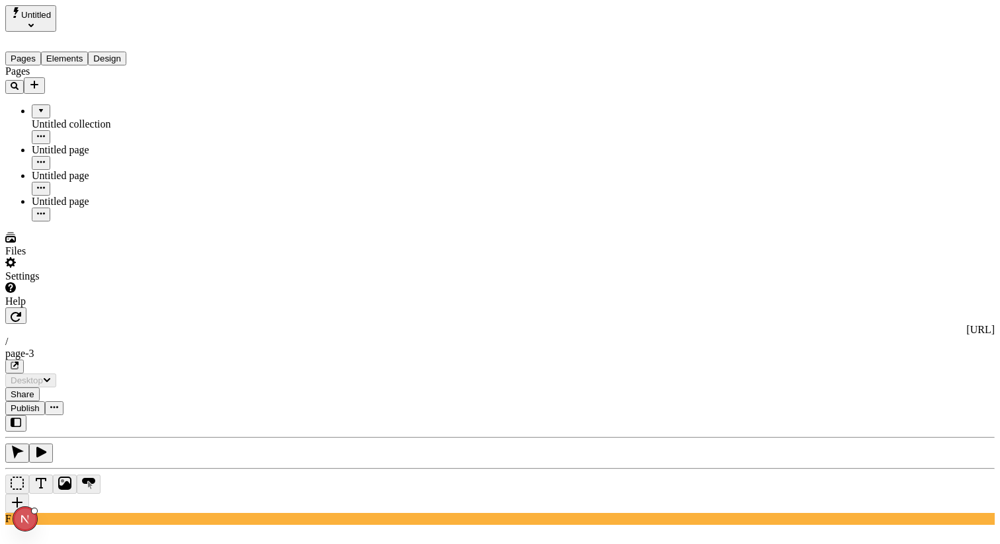
click at [32, 425] on body "Untitled Pages Elements Design Pages Untitled collection Untitled page Untitled…" at bounding box center [499, 416] width 989 height 822
drag, startPoint x: 24, startPoint y: 521, endPoint x: 58, endPoint y: 526, distance: 34.7
click at [59, 487] on body "Untitled Pages Elements Design Pages Untitled collection Untitled page Untitled…" at bounding box center [499, 416] width 989 height 822
click at [61, 282] on div "Settings" at bounding box center [84, 269] width 159 height 25
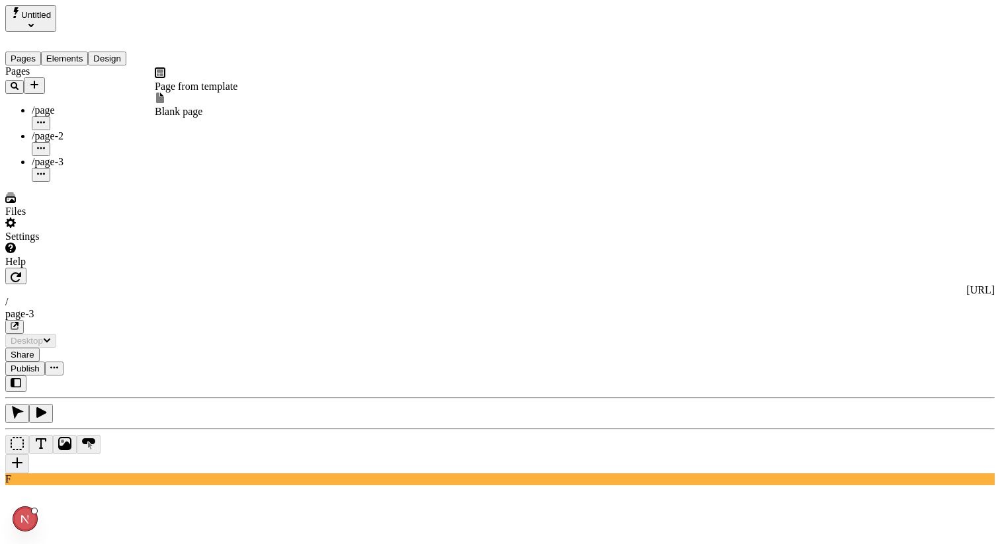
click at [38, 81] on icon "Add new" at bounding box center [34, 85] width 8 height 8
click at [58, 243] on div "Settings" at bounding box center [84, 230] width 159 height 25
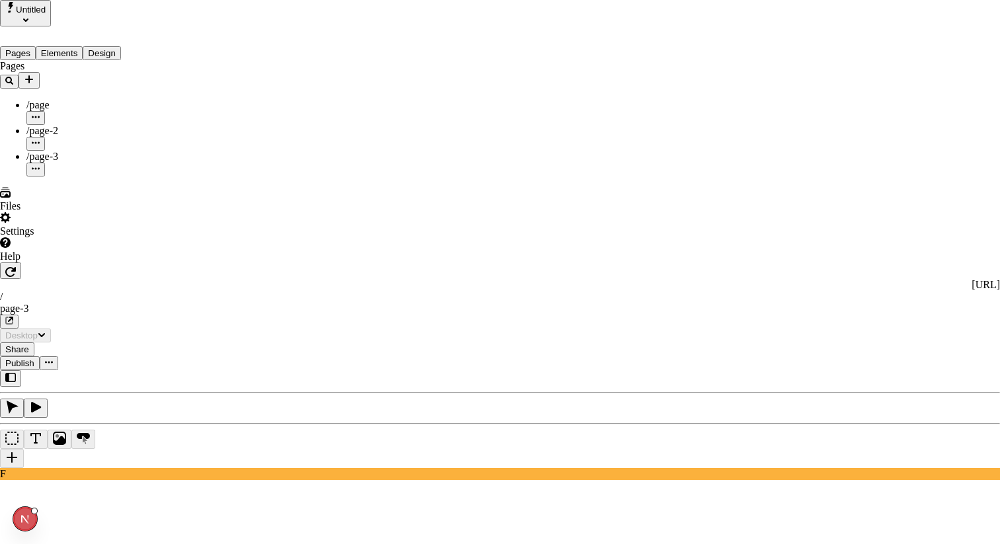
drag, startPoint x: 84, startPoint y: 260, endPoint x: 126, endPoint y: 165, distance: 103.9
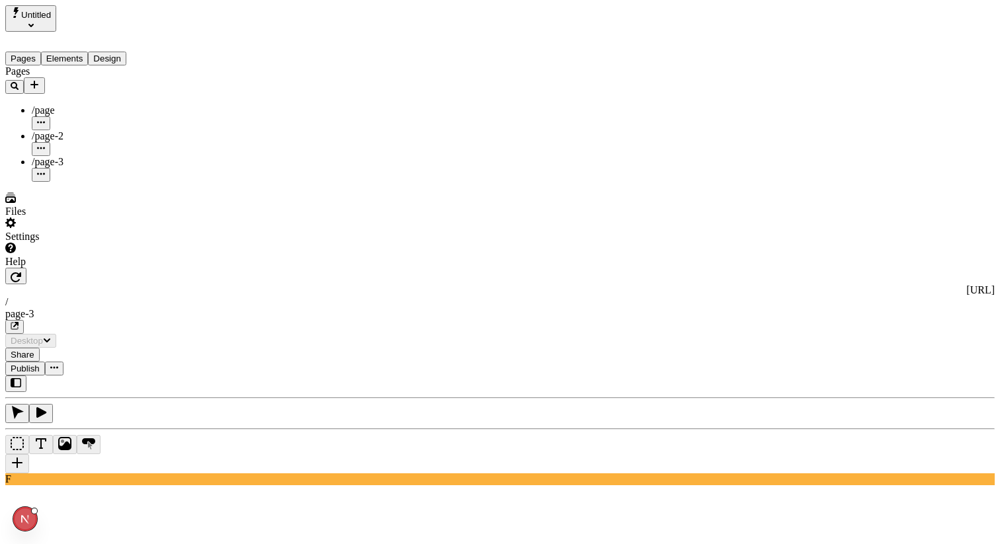
click at [38, 81] on icon "Add new" at bounding box center [34, 85] width 8 height 8
click at [45, 81] on button "Add new" at bounding box center [34, 85] width 21 height 17
click at [40, 79] on icon "Add new" at bounding box center [34, 84] width 11 height 11
click at [71, 243] on div "Settings" at bounding box center [84, 230] width 159 height 25
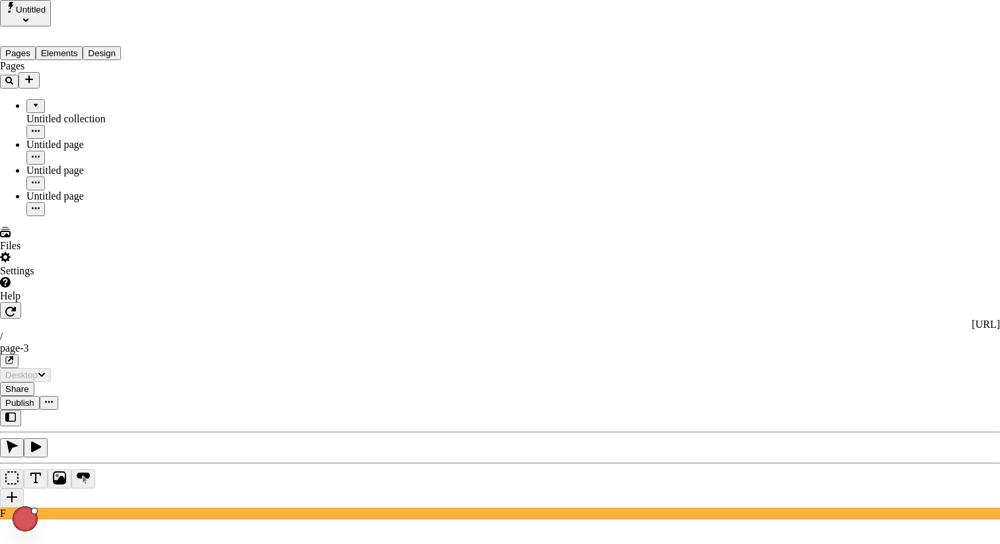
drag, startPoint x: 40, startPoint y: 239, endPoint x: 46, endPoint y: 229, distance: 11.0
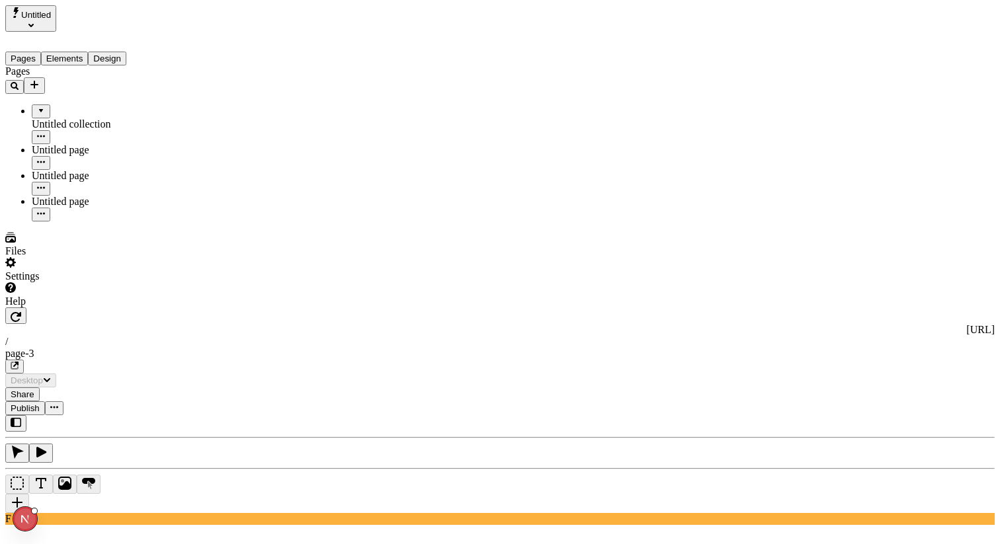
click at [40, 79] on icon "Add new" at bounding box center [34, 84] width 11 height 11
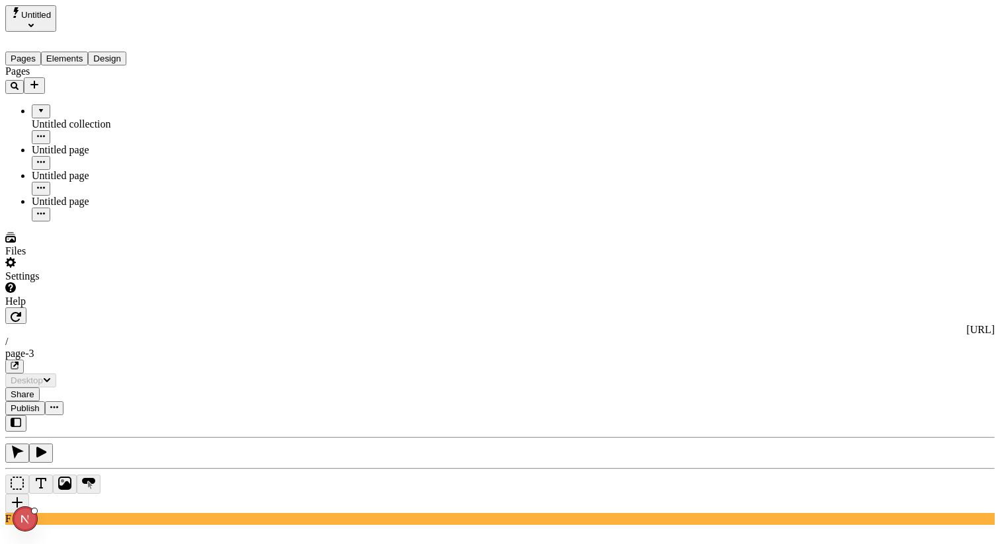
click at [40, 79] on icon "Add new" at bounding box center [34, 84] width 11 height 11
click at [50, 221] on div "Pages Untitled collection Untitled page Untitled page Untitled page" at bounding box center [84, 143] width 159 height 156
click at [63, 401] on button "button" at bounding box center [54, 408] width 19 height 14
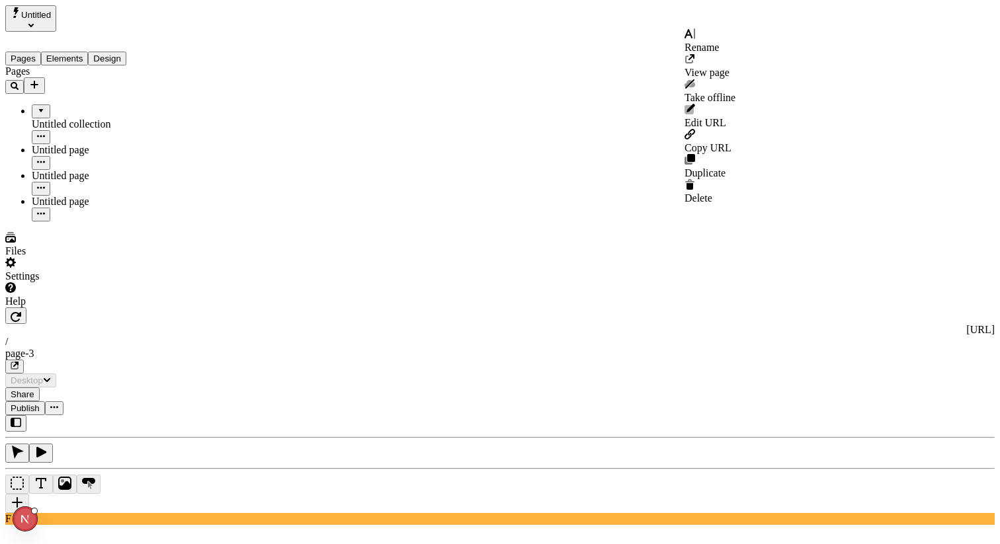
click at [63, 401] on button "button" at bounding box center [54, 408] width 19 height 14
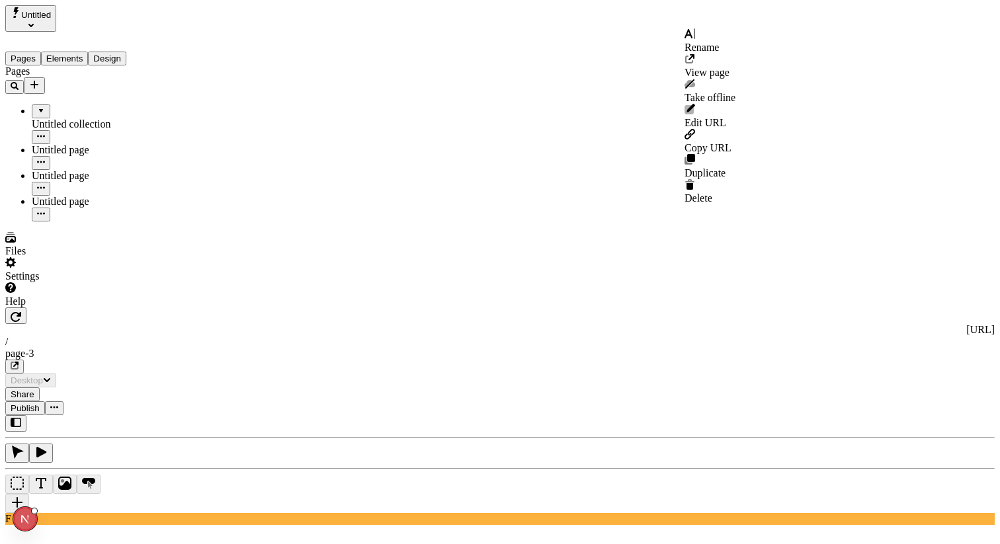
click at [63, 401] on button "button" at bounding box center [54, 408] width 19 height 14
click at [58, 403] on icon "button" at bounding box center [54, 407] width 8 height 8
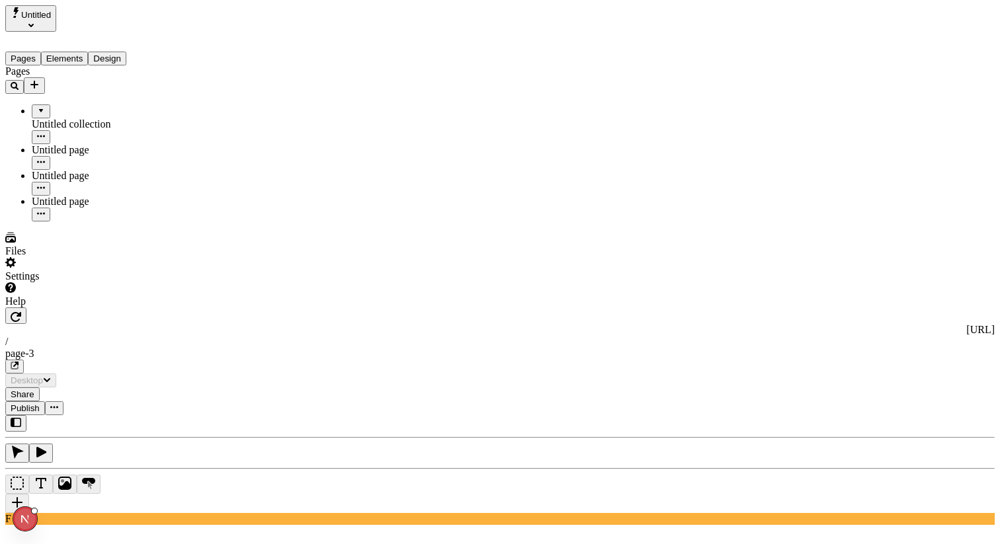
click at [58, 403] on icon "button" at bounding box center [54, 407] width 8 height 8
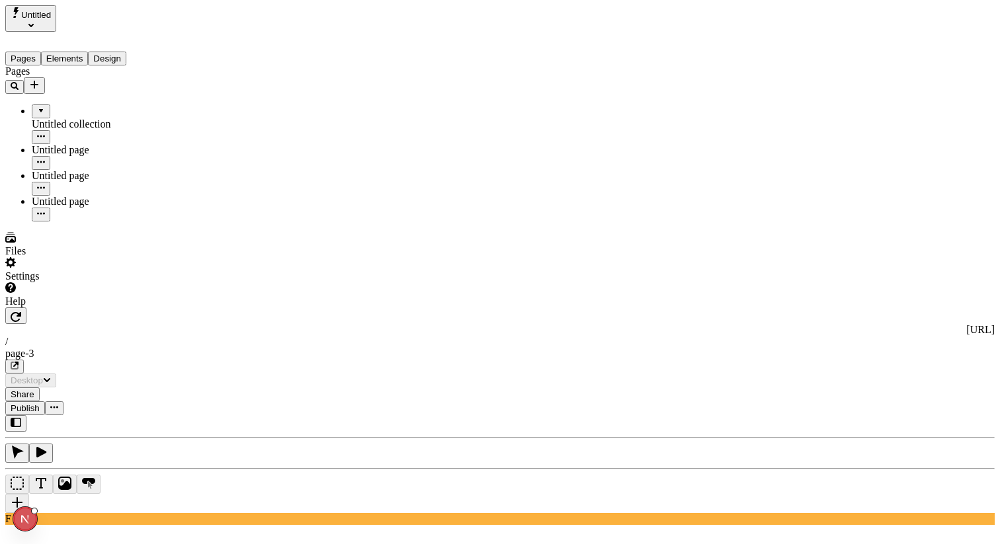
click at [58, 403] on icon "button" at bounding box center [54, 407] width 8 height 8
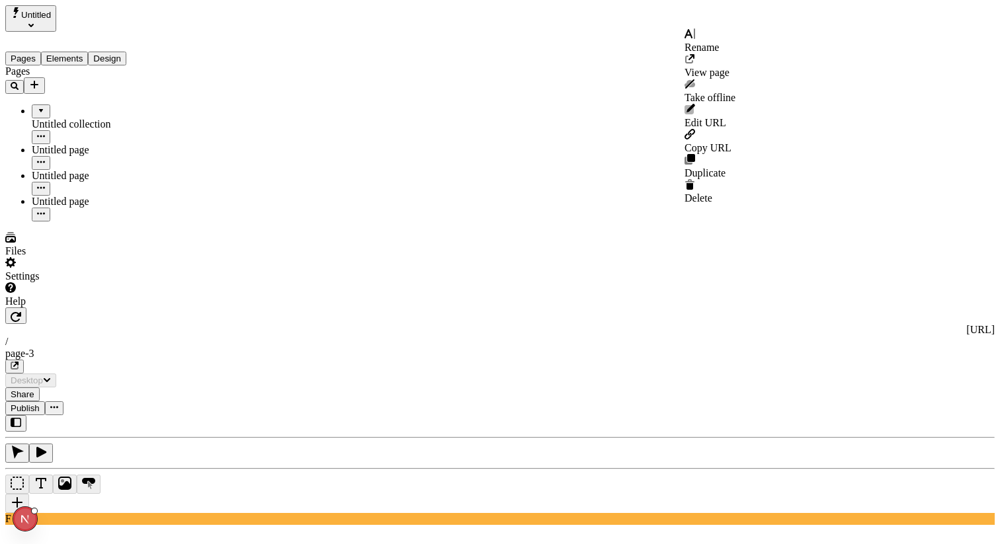
click at [58, 403] on icon "button" at bounding box center [54, 407] width 8 height 8
click at [132, 156] on div at bounding box center [98, 163] width 132 height 14
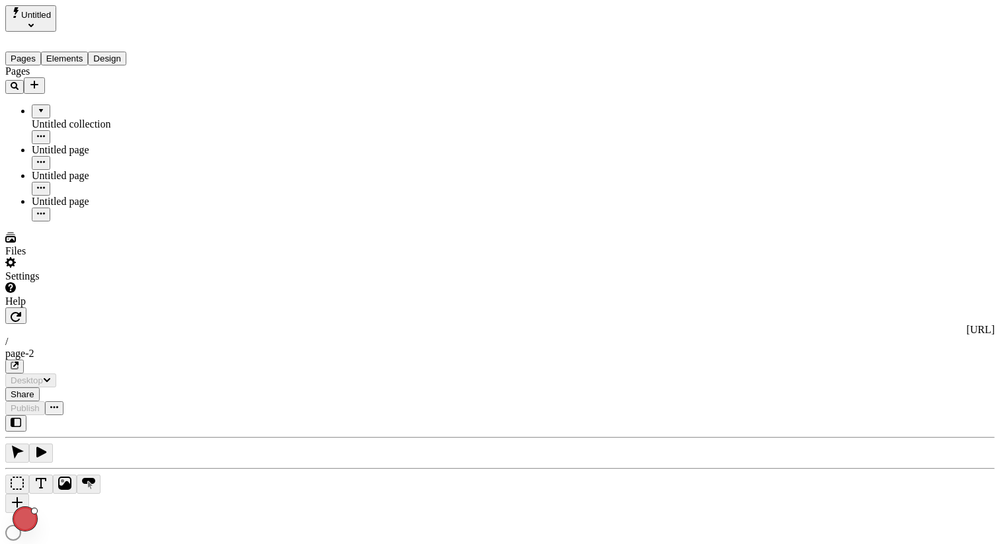
type input "/page-2"
click at [45, 161] on icon "button" at bounding box center [41, 162] width 8 height 2
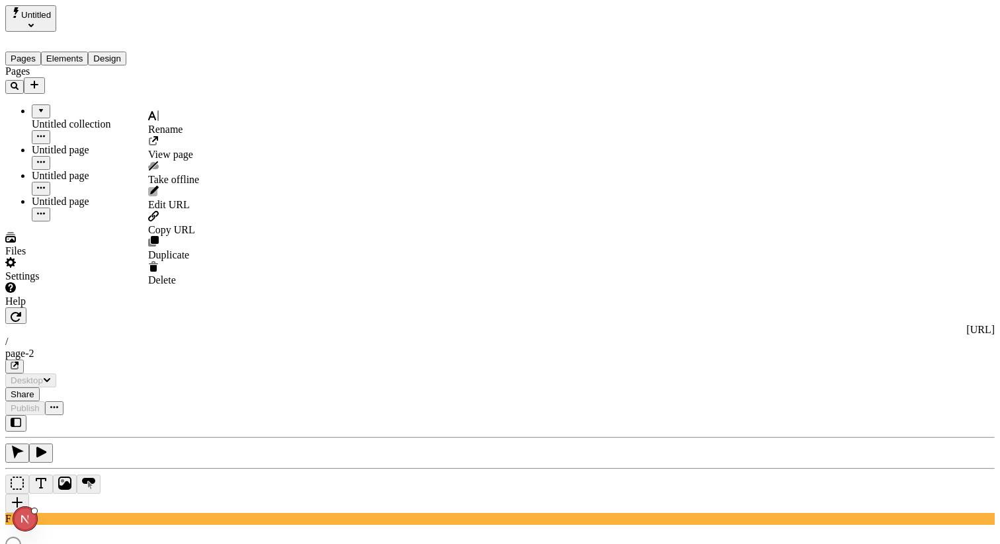
click at [45, 161] on icon "button" at bounding box center [41, 162] width 8 height 2
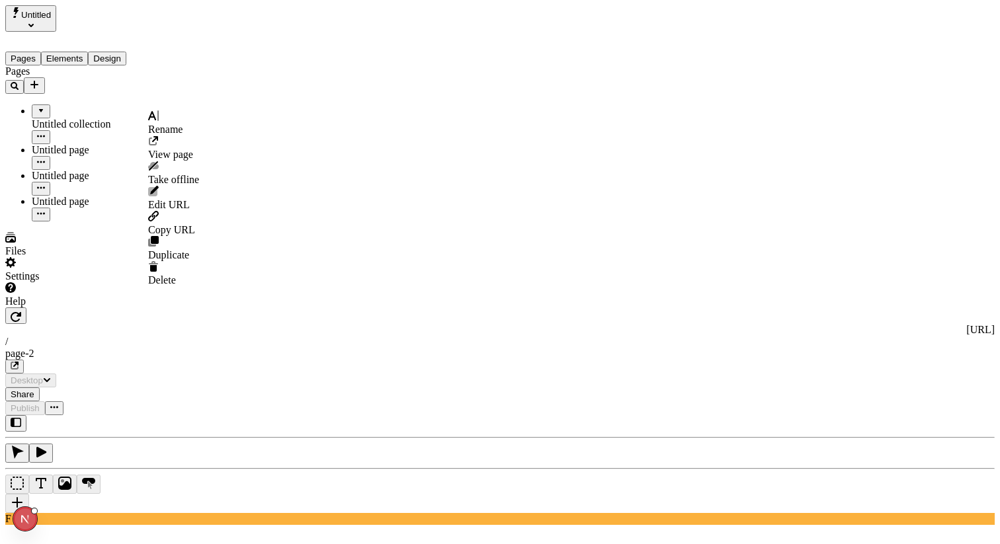
click at [45, 161] on icon "button" at bounding box center [41, 162] width 8 height 2
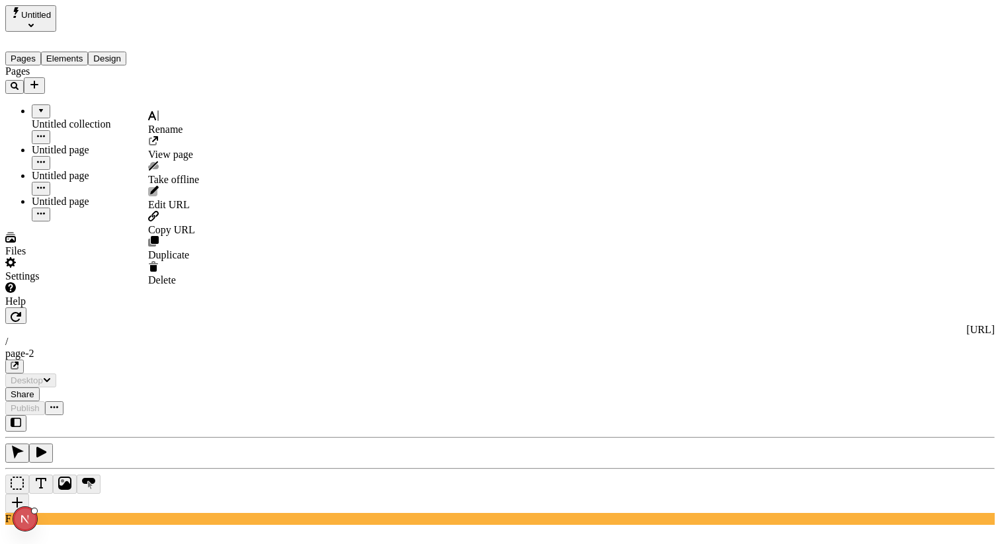
click at [45, 161] on icon "button" at bounding box center [41, 162] width 8 height 2
click at [45, 132] on icon "button" at bounding box center [41, 136] width 8 height 8
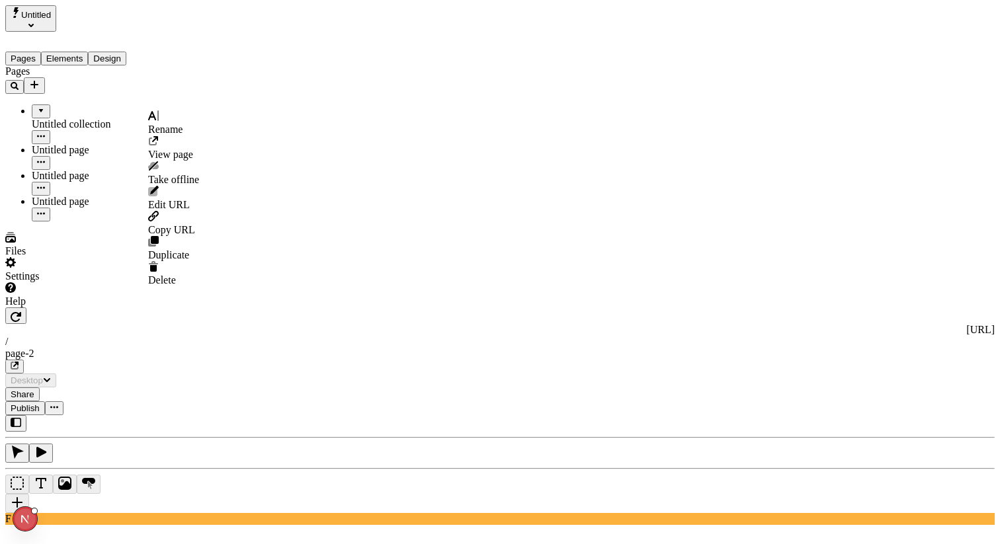
click at [45, 161] on icon "button" at bounding box center [41, 162] width 8 height 2
click at [45, 184] on icon "button" at bounding box center [41, 188] width 8 height 8
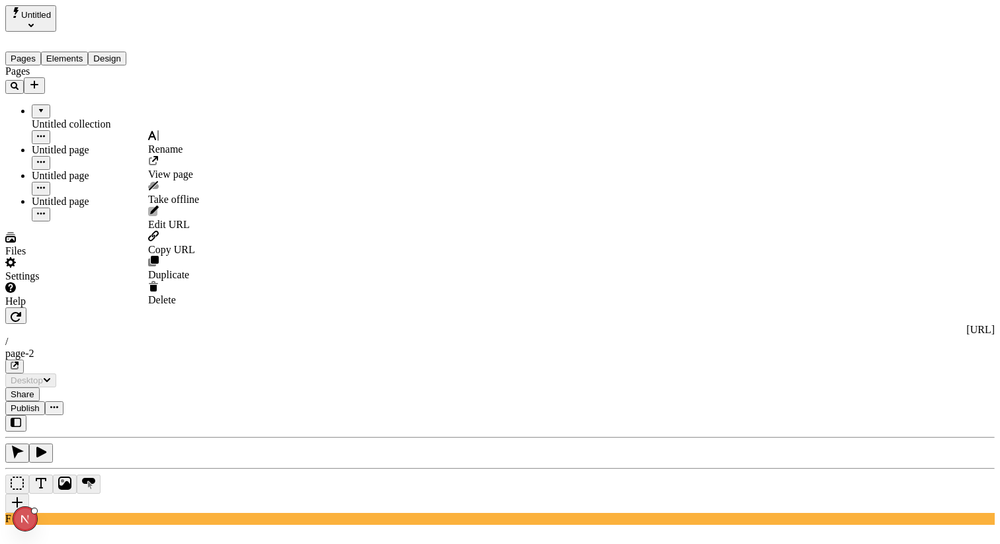
click at [45, 184] on icon "button" at bounding box center [41, 188] width 8 height 8
click at [45, 210] on icon "button" at bounding box center [41, 214] width 8 height 8
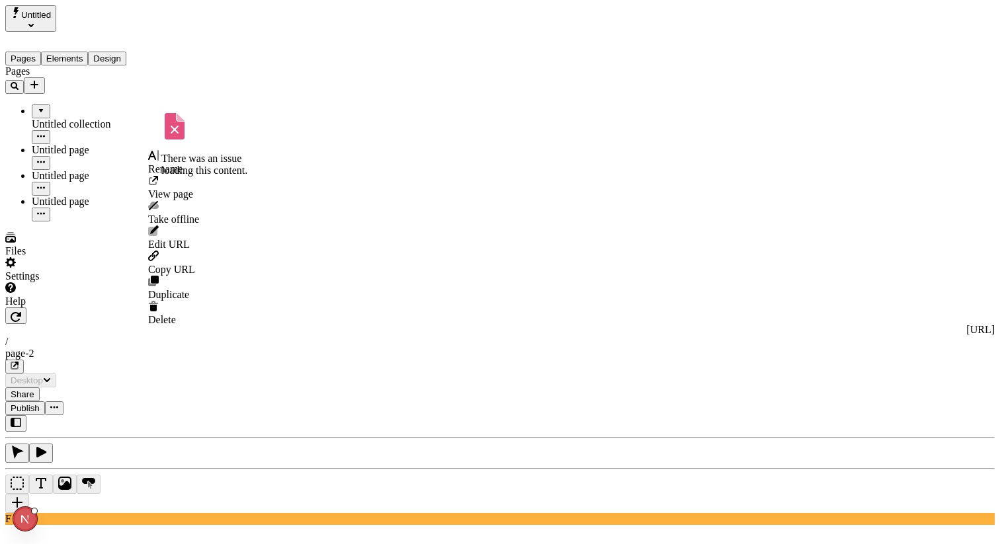
click at [45, 210] on icon "button" at bounding box center [41, 214] width 8 height 8
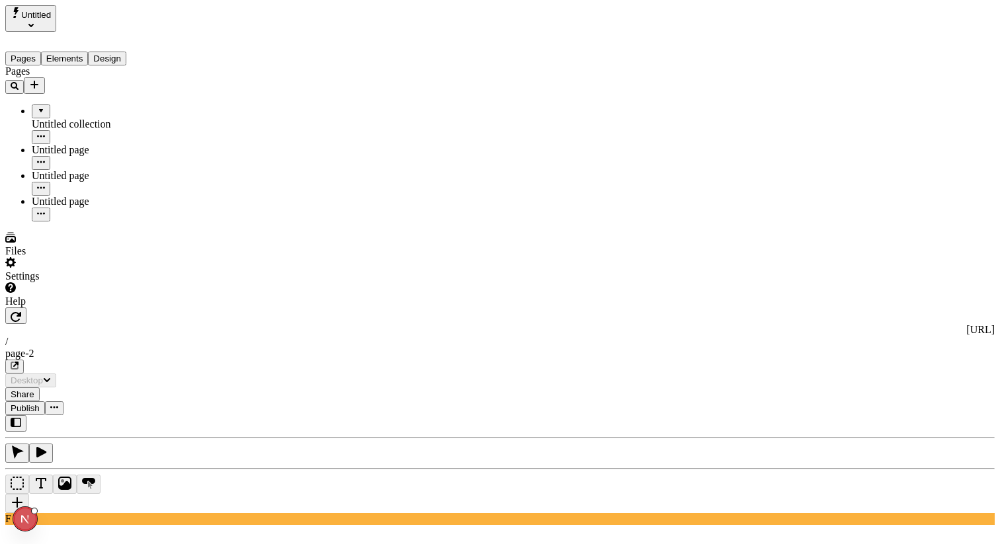
click at [126, 52] on button "Design" at bounding box center [107, 59] width 38 height 14
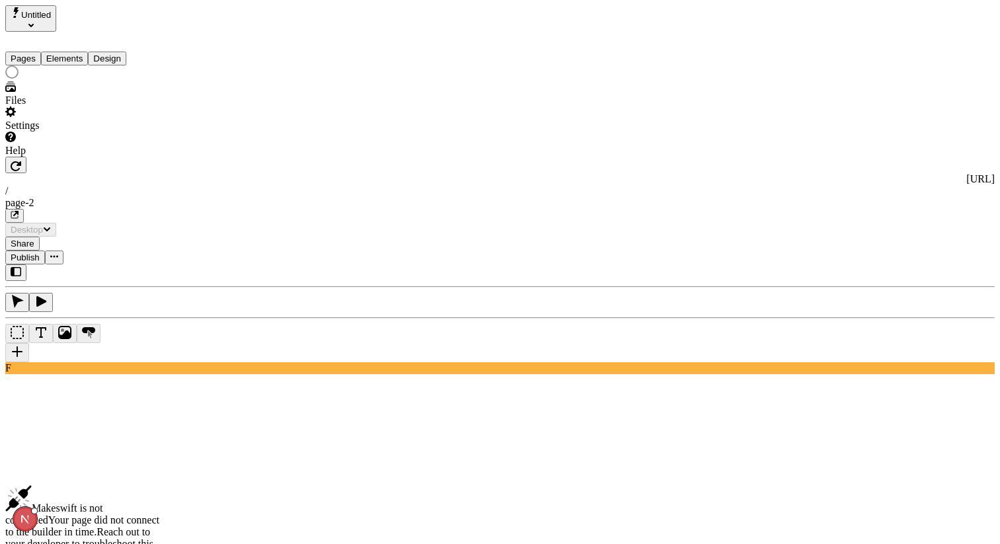
click at [60, 52] on button "Elements" at bounding box center [65, 59] width 48 height 14
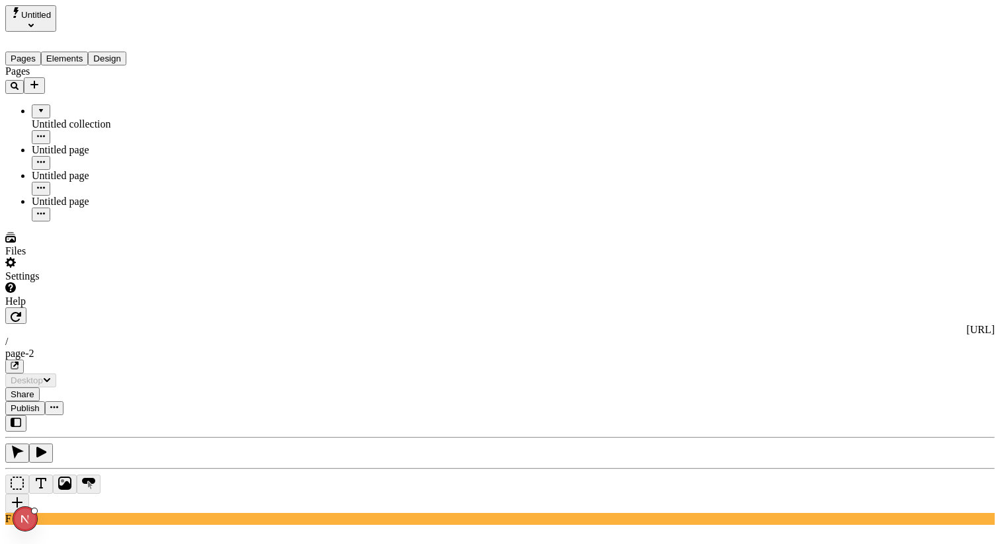
click at [31, 52] on button "Pages" at bounding box center [23, 59] width 36 height 14
click at [38, 81] on icon "Add new" at bounding box center [34, 85] width 8 height 8
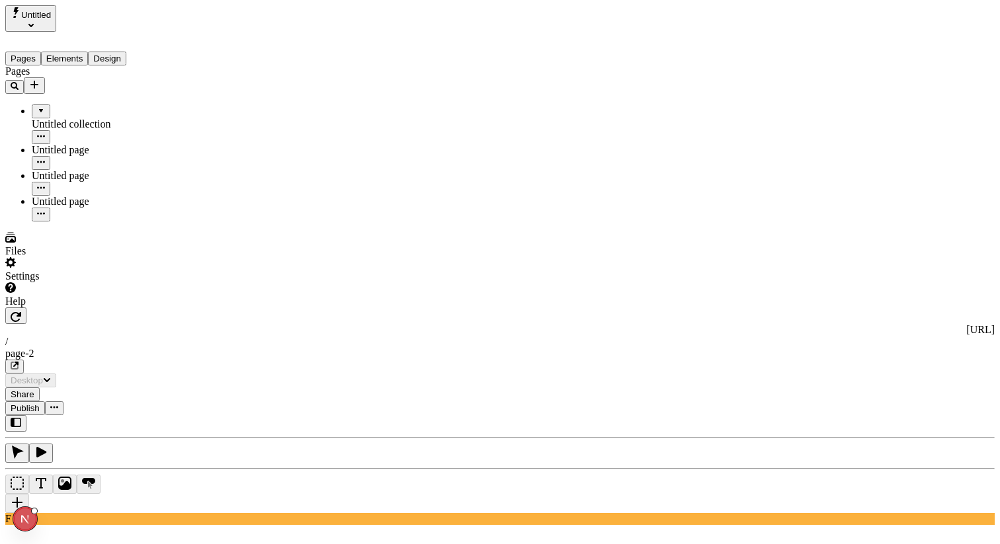
click at [38, 81] on icon "Add new" at bounding box center [34, 85] width 8 height 8
drag, startPoint x: 114, startPoint y: 218, endPoint x: 136, endPoint y: 185, distance: 39.2
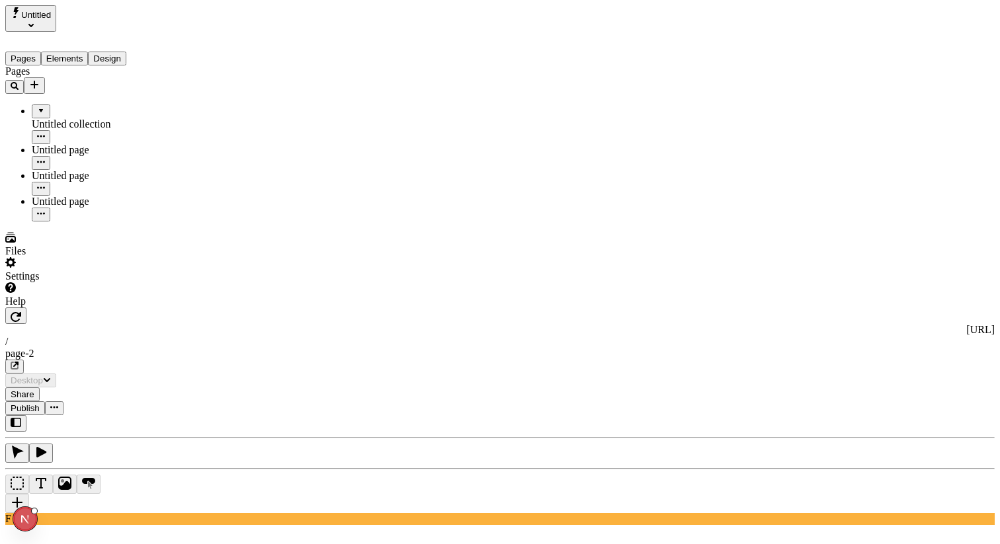
click at [114, 218] on div "Pages Untitled collection Untitled page Untitled page Untitled page" at bounding box center [84, 143] width 159 height 156
click at [45, 184] on icon "button" at bounding box center [41, 188] width 8 height 8
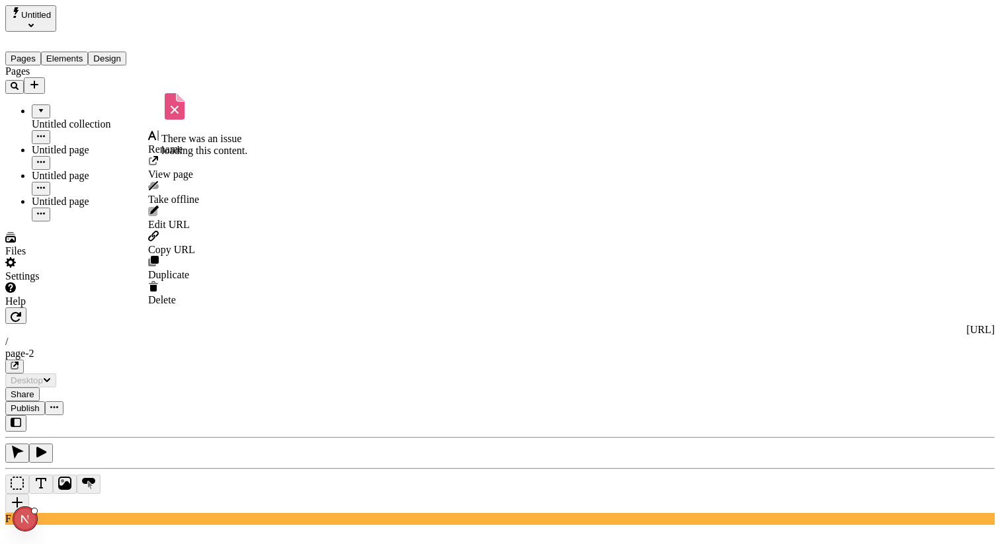
click at [45, 184] on icon "button" at bounding box center [41, 188] width 8 height 8
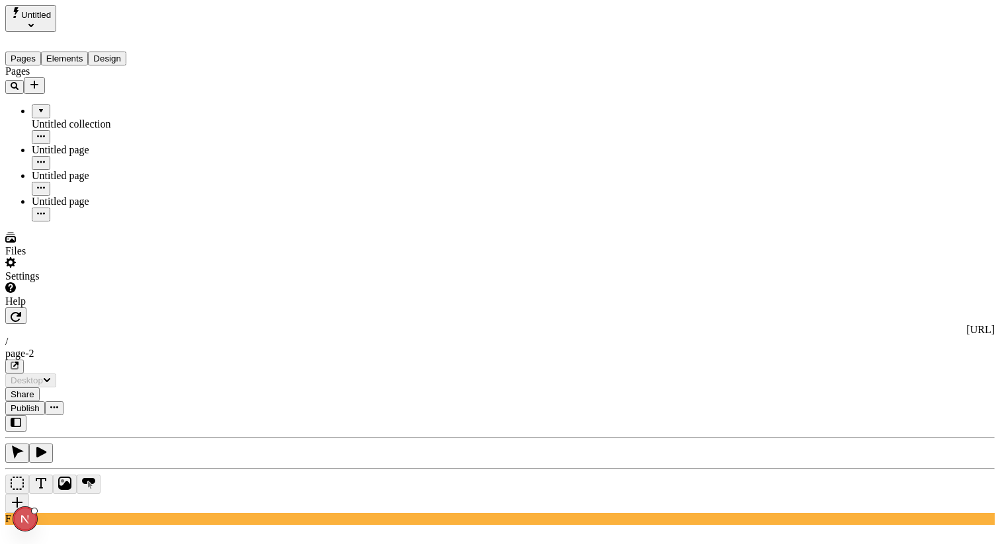
click at [40, 79] on icon "Add new" at bounding box center [34, 84] width 11 height 11
click at [106, 307] on div "Help" at bounding box center [84, 294] width 159 height 25
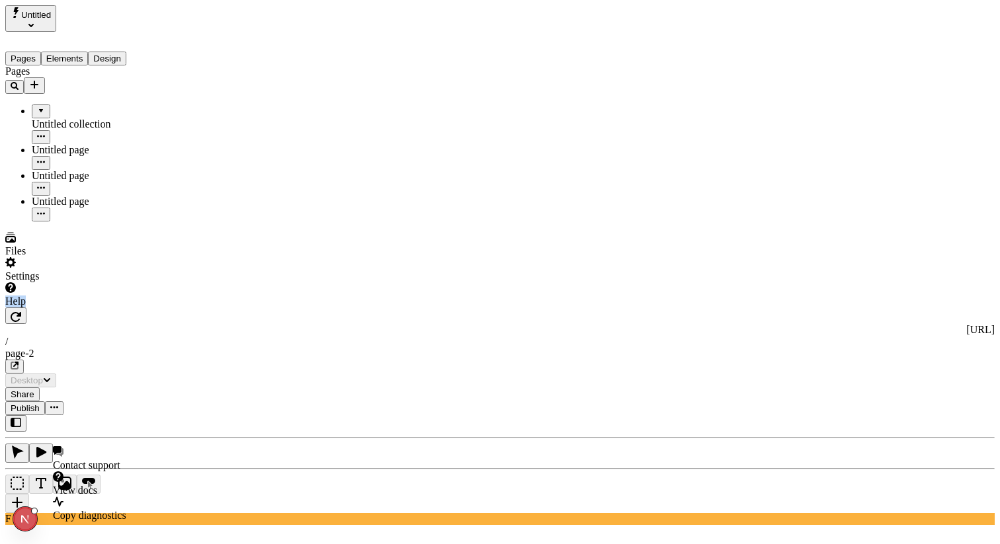
click at [106, 307] on div "Help" at bounding box center [84, 294] width 159 height 25
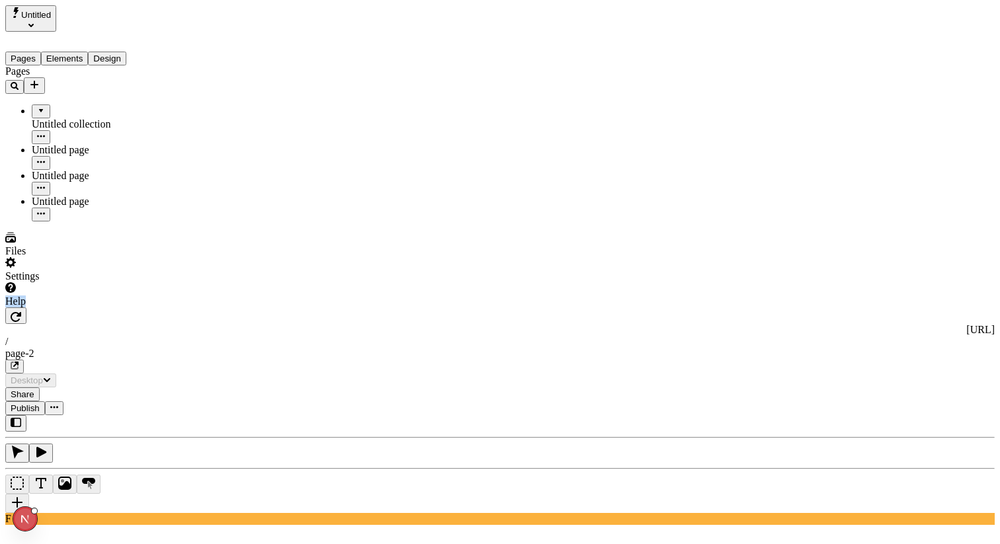
click at [106, 307] on div "Help" at bounding box center [84, 294] width 159 height 25
click at [105, 307] on div "Help" at bounding box center [84, 294] width 159 height 25
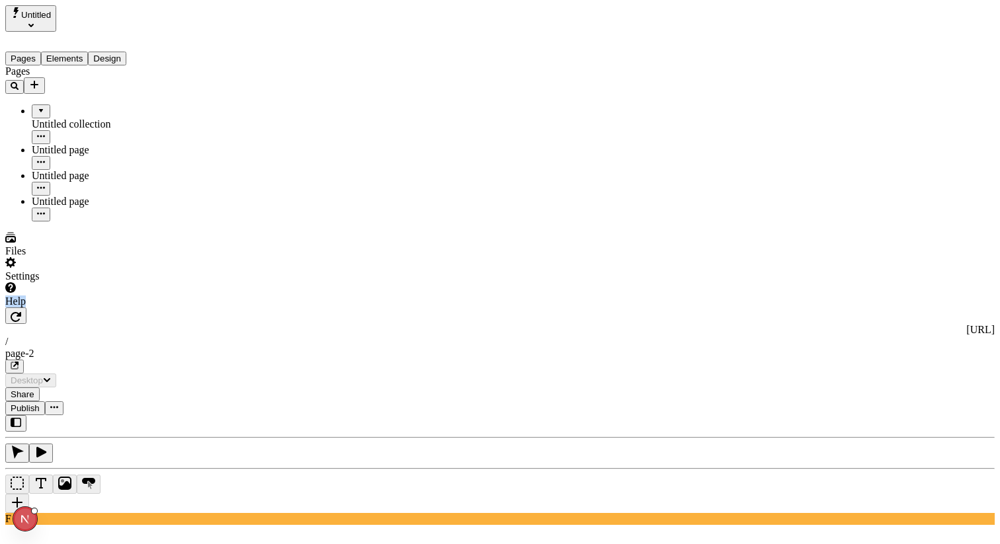
click at [105, 307] on div "Help" at bounding box center [84, 294] width 159 height 25
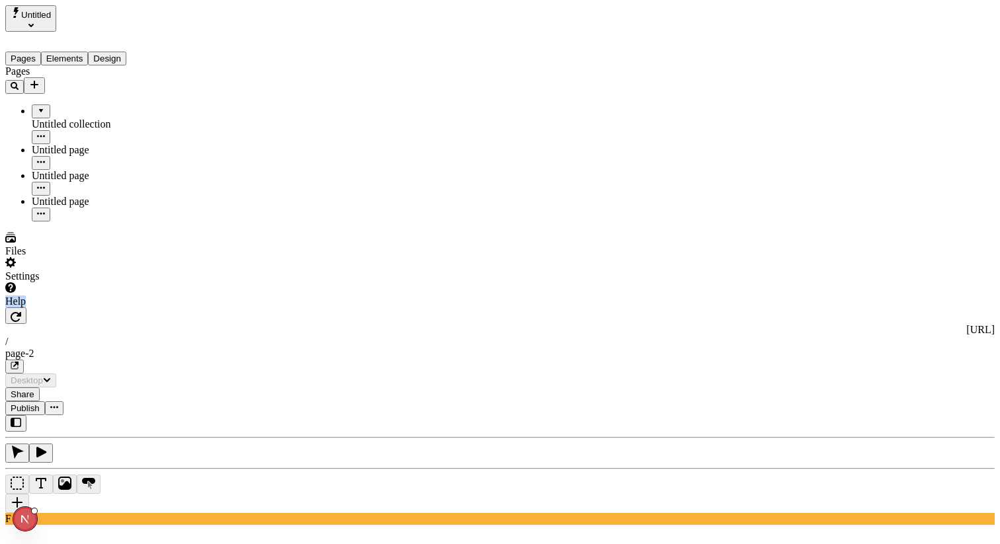
click at [105, 307] on div "Help" at bounding box center [84, 294] width 159 height 25
click at [117, 307] on div "Help" at bounding box center [84, 294] width 159 height 25
click at [40, 282] on div "Settings" at bounding box center [84, 276] width 159 height 12
click at [54, 282] on div "Settings" at bounding box center [84, 269] width 159 height 25
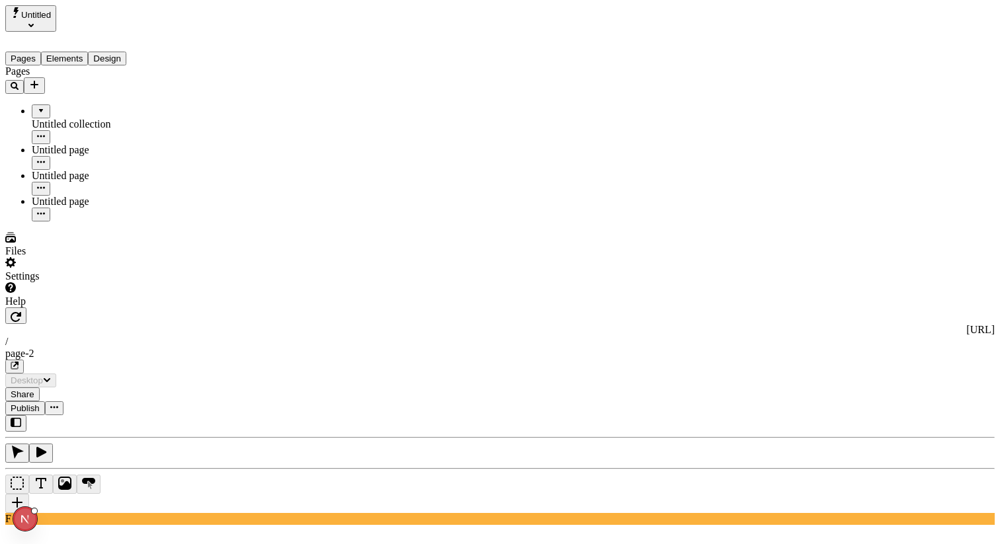
click at [69, 257] on div "Files" at bounding box center [84, 244] width 159 height 25
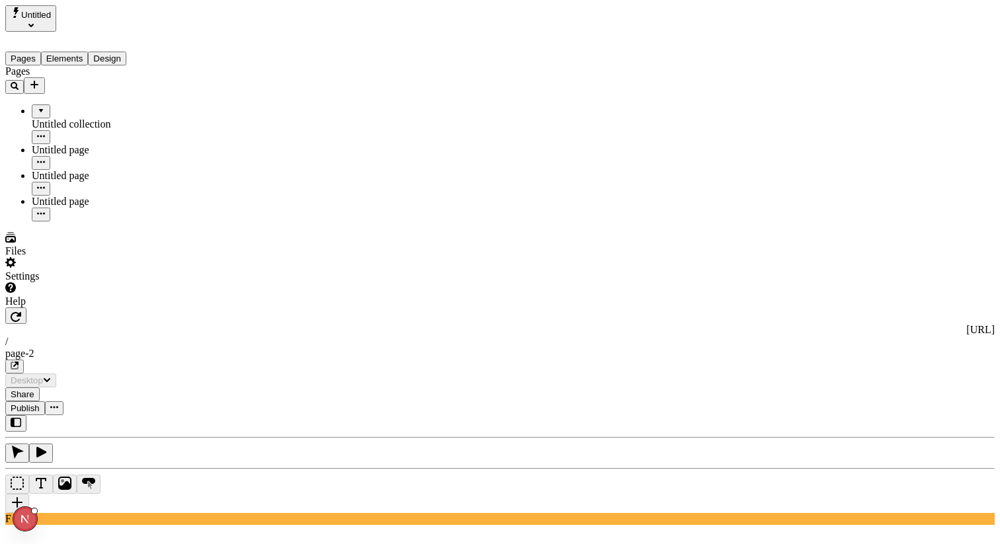
click at [91, 257] on div "Files" at bounding box center [84, 244] width 159 height 25
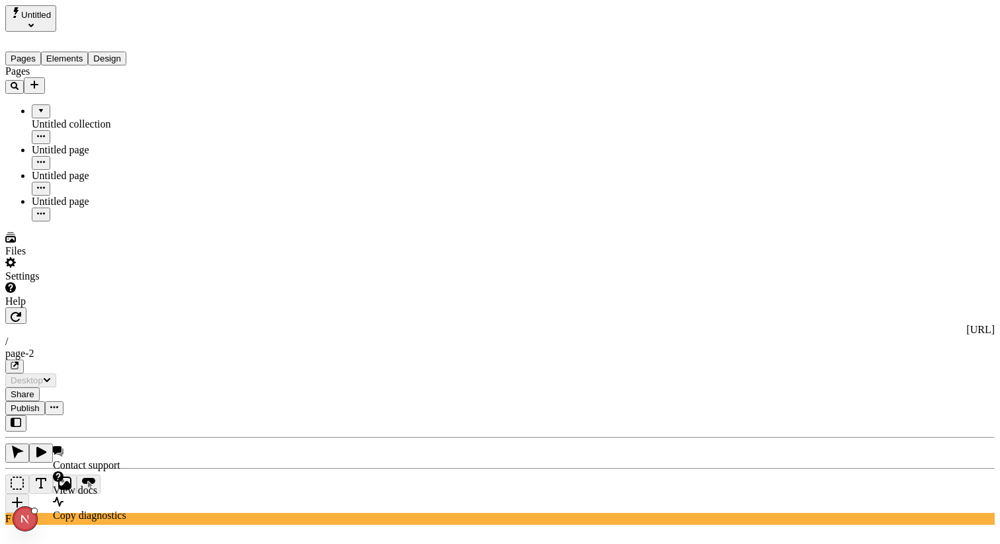
click at [77, 307] on div "Help" at bounding box center [84, 294] width 159 height 25
click at [94, 221] on div "Pages Untitled collection Untitled page Untitled page Untitled page" at bounding box center [84, 143] width 159 height 156
click at [45, 158] on icon "button" at bounding box center [41, 162] width 8 height 8
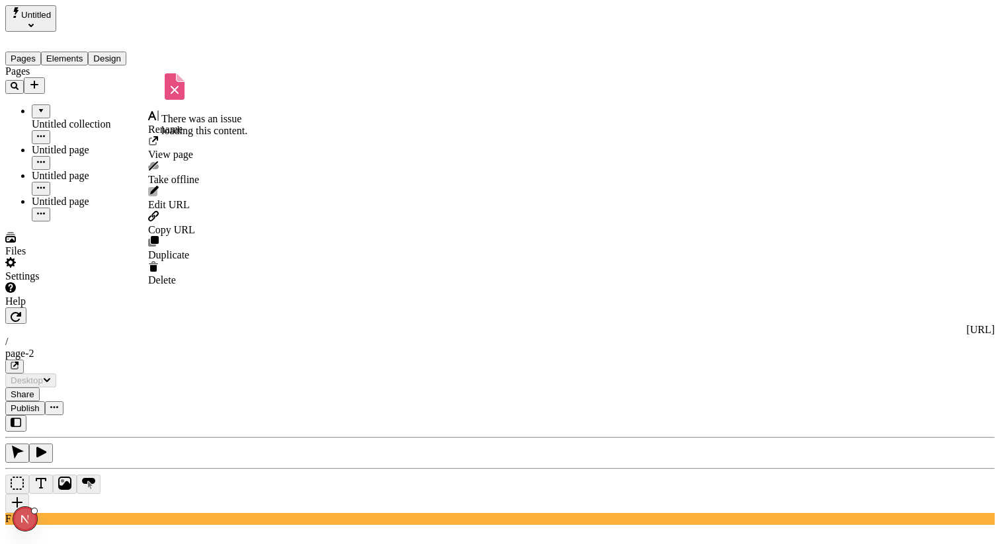
click at [45, 161] on icon "button" at bounding box center [41, 162] width 8 height 2
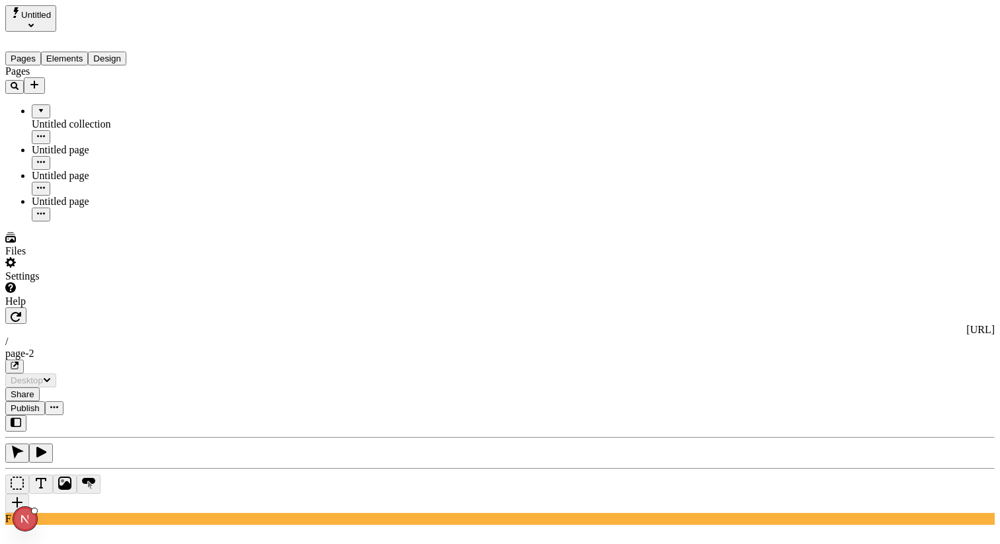
click at [38, 81] on icon "Add new" at bounding box center [34, 85] width 8 height 8
click at [106, 221] on div "Pages Untitled collection Untitled page Untitled page Untitled page" at bounding box center [84, 143] width 159 height 156
